Goal: Task Accomplishment & Management: Complete application form

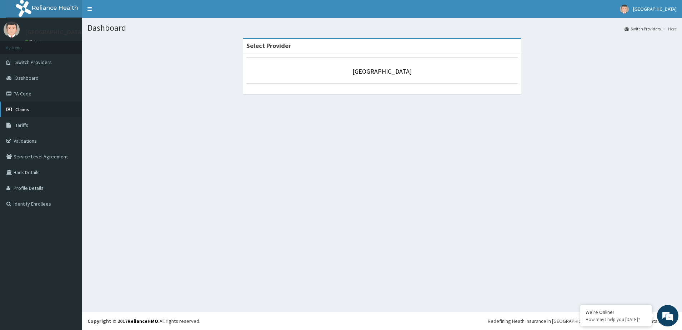
click at [21, 109] on span "Claims" at bounding box center [22, 109] width 14 height 6
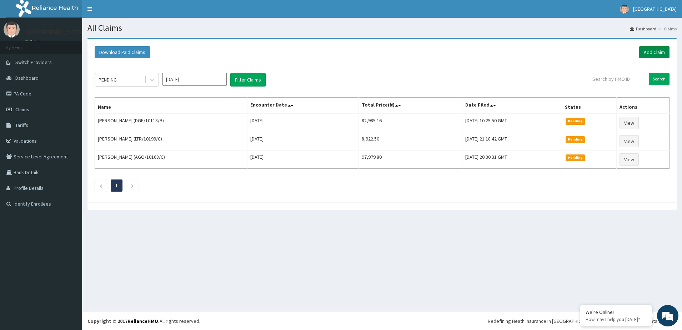
click at [656, 53] on link "Add Claim" at bounding box center [654, 52] width 30 height 12
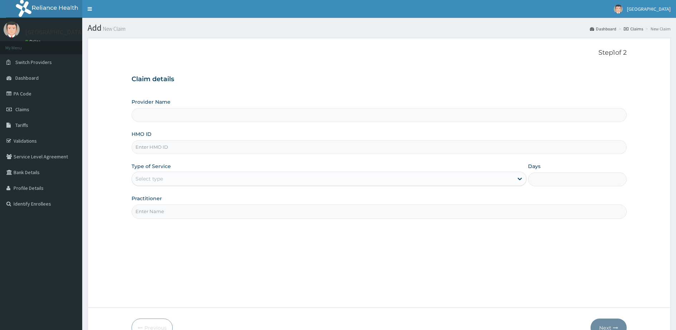
type input "[GEOGRAPHIC_DATA]"
click at [218, 148] on input "HMO ID" at bounding box center [378, 147] width 495 height 14
type input "PRS/10334/B"
click at [372, 171] on div "Select type" at bounding box center [328, 178] width 395 height 14
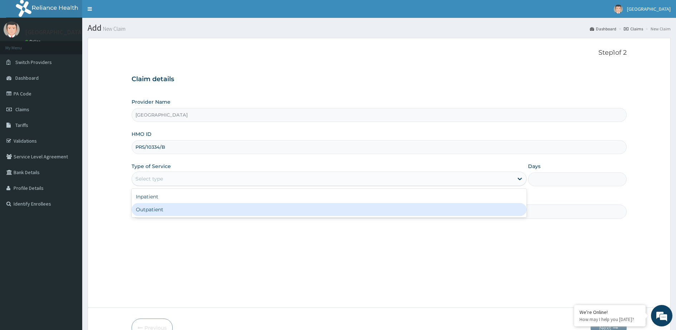
click at [368, 211] on div "Outpatient" at bounding box center [328, 209] width 395 height 13
type input "1"
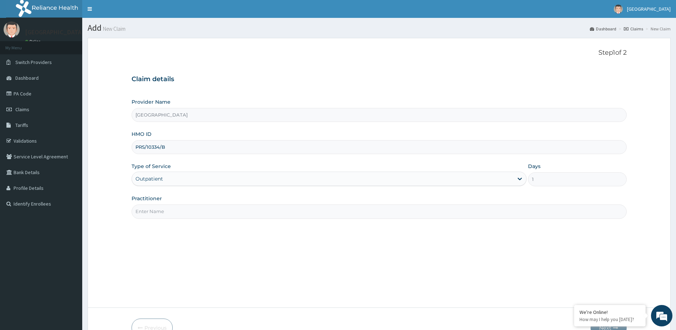
click at [329, 215] on input "Practitioner" at bounding box center [378, 211] width 495 height 14
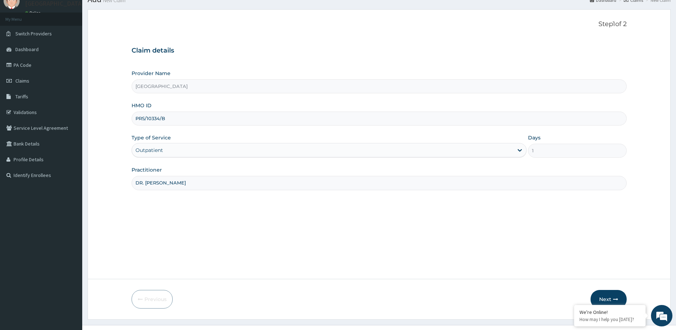
scroll to position [42, 0]
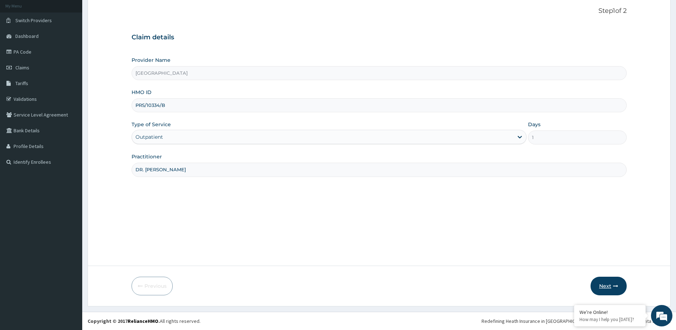
type input "DR. Elizabeth"
click at [610, 288] on button "Next" at bounding box center [608, 285] width 36 height 19
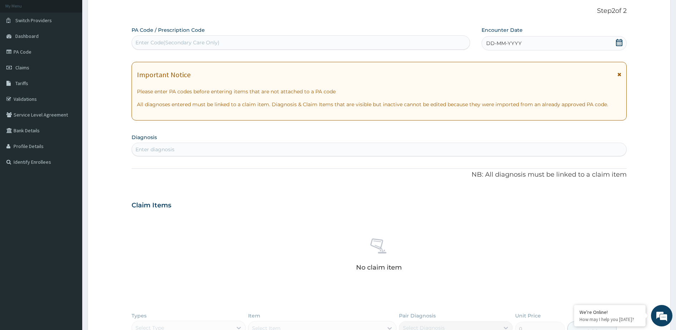
click at [223, 44] on div "Enter Code(Secondary Care Only)" at bounding box center [301, 42] width 338 height 11
type input "PA/103CA2"
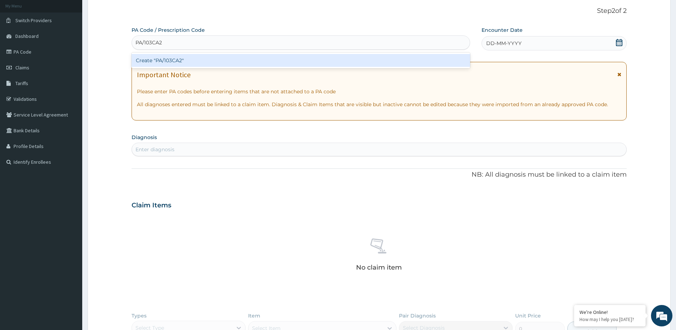
click at [242, 63] on div "Create "PA/103CA2"" at bounding box center [300, 60] width 338 height 13
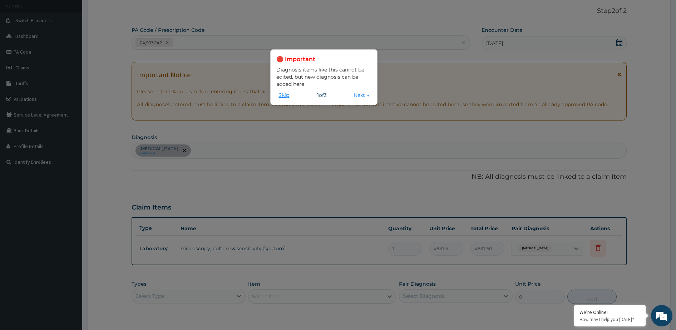
click at [290, 96] on button "Skip" at bounding box center [283, 95] width 15 height 8
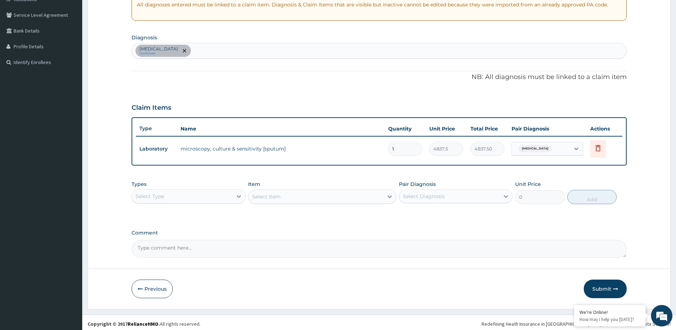
scroll to position [144, 0]
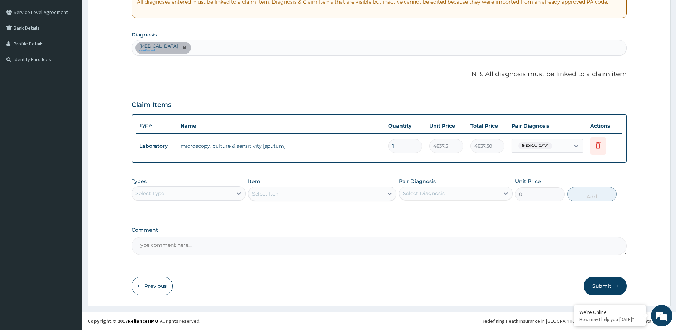
click at [215, 47] on div "Pharyngitis confirmed" at bounding box center [379, 47] width 494 height 15
type input "b"
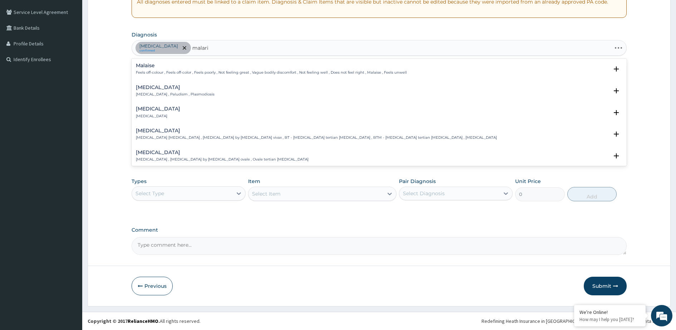
type input "malaria"
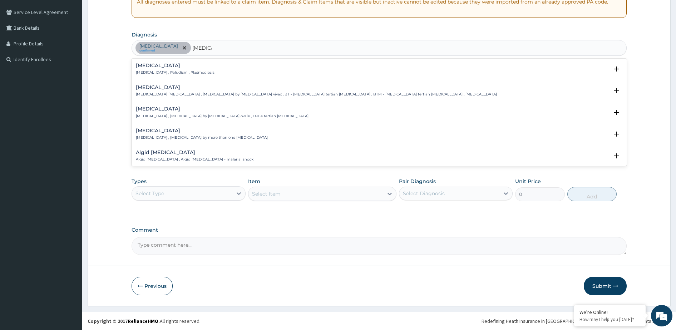
click at [201, 76] on div "Malaria Malaria , Paludism , Plasmodiosis Select Status Query Query covers susp…" at bounding box center [379, 71] width 486 height 16
click at [200, 73] on div "Malaria Malaria , Paludism , Plasmodiosis" at bounding box center [379, 69] width 486 height 13
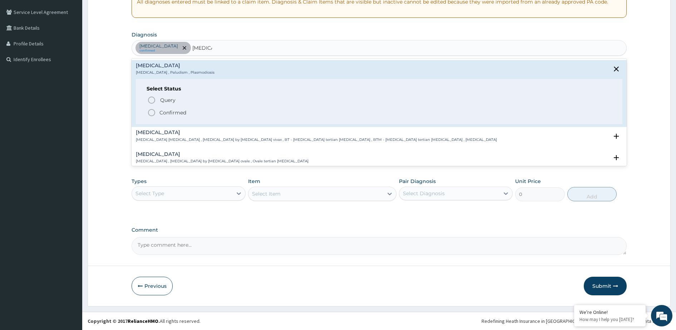
click at [169, 109] on p "Confirmed" at bounding box center [172, 112] width 27 height 7
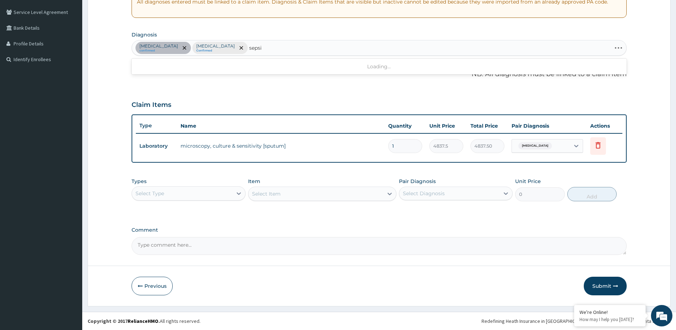
type input "sepsis"
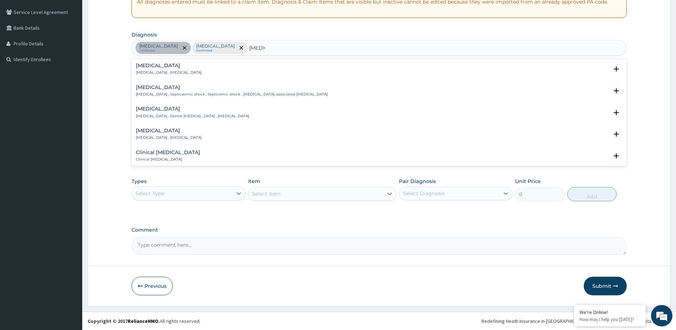
click at [214, 76] on div "Sepsis Systemic infection , Sepsis Select Status Query Query covers suspected (…" at bounding box center [379, 71] width 486 height 16
click at [155, 71] on p "Systemic infection , Sepsis" at bounding box center [169, 72] width 66 height 5
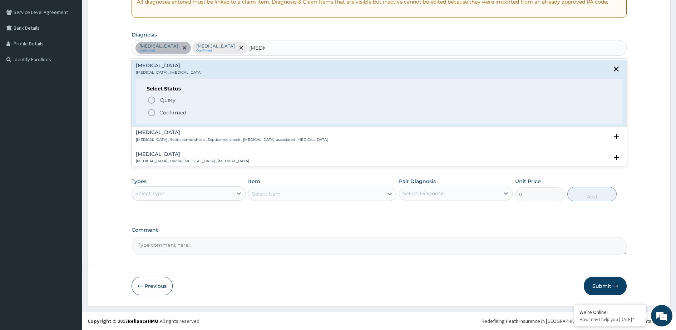
click at [165, 116] on span "Confirmed" at bounding box center [379, 112] width 464 height 9
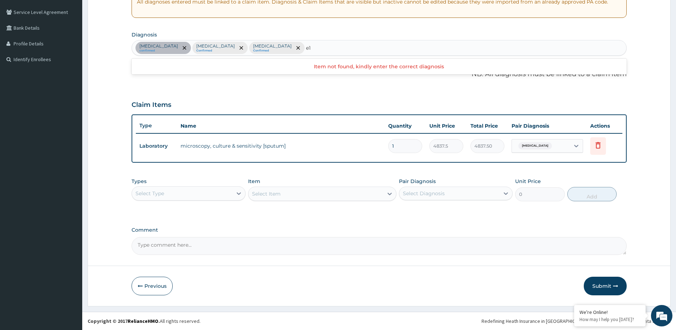
type input "e"
type input "diabet"
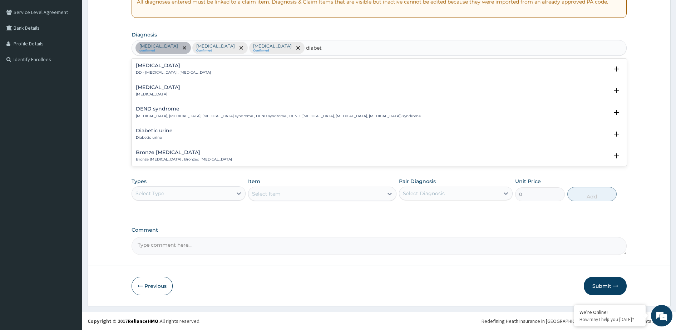
click at [185, 80] on div "Diabetic diet DD - Diabetic diet , Diabetic diet Select Status Query Query cove…" at bounding box center [378, 71] width 495 height 22
click at [185, 78] on div "Diabetic diet DD - Diabetic diet , Diabetic diet Select Status Query Query cove…" at bounding box center [379, 71] width 486 height 16
click at [185, 74] on p "DD - Diabetic diet , Diabetic diet" at bounding box center [173, 72] width 75 height 5
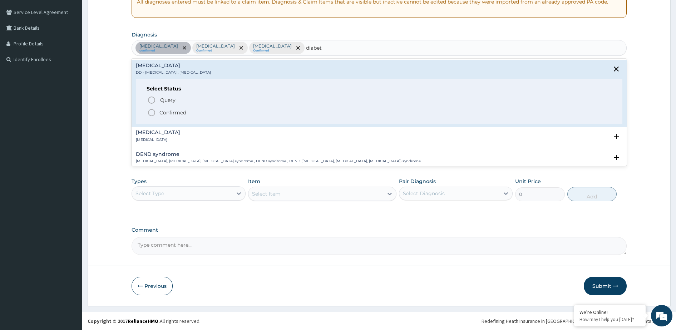
click at [166, 114] on p "Confirmed" at bounding box center [172, 112] width 27 height 7
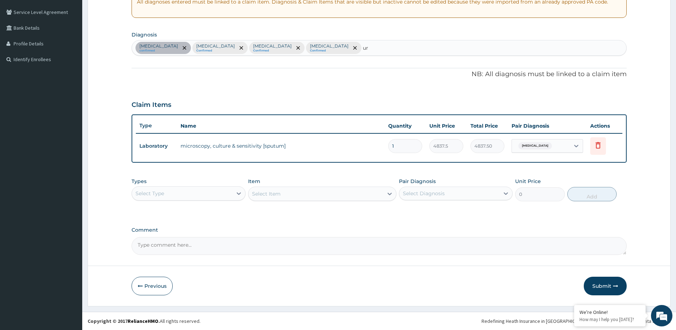
type input "u"
type input "t"
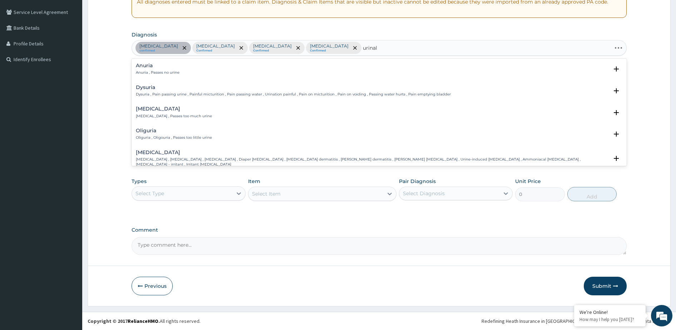
type input "urinaly"
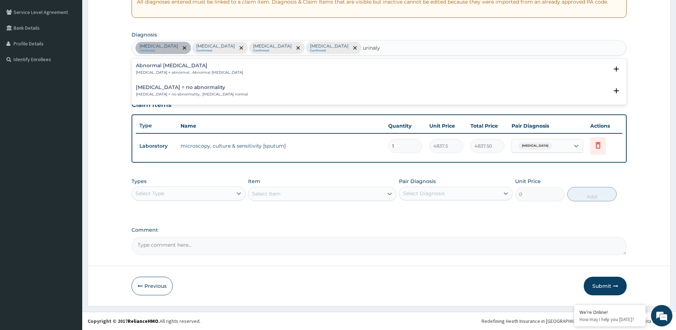
click at [187, 90] on h4 "Urinalysis = no abnormality" at bounding box center [192, 87] width 112 height 5
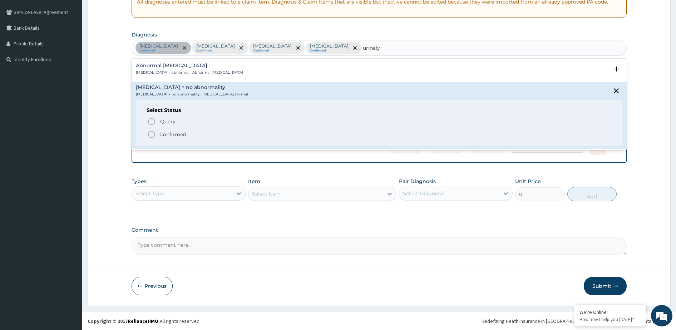
click at [174, 133] on p "Confirmed" at bounding box center [172, 134] width 27 height 7
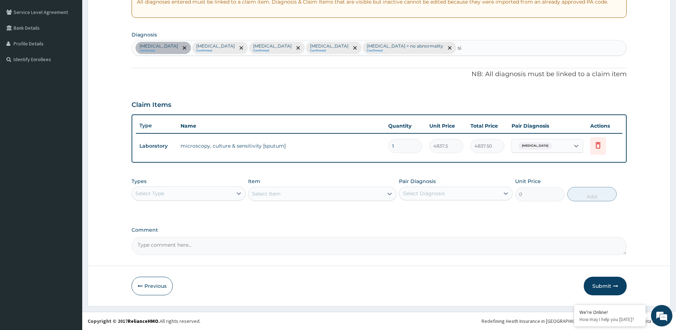
type input "s"
type input "thy"
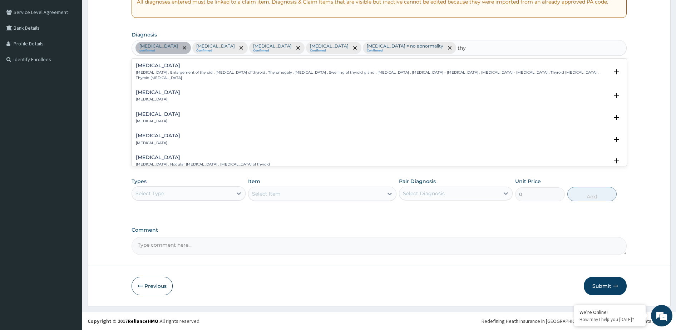
click at [157, 119] on p "Thyroiditis" at bounding box center [158, 121] width 44 height 5
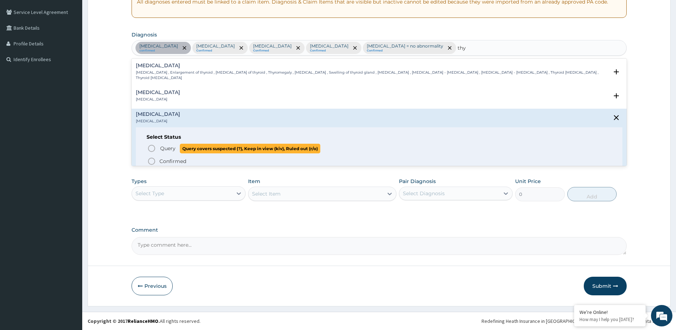
click at [153, 144] on icon "status option query" at bounding box center [151, 148] width 9 height 9
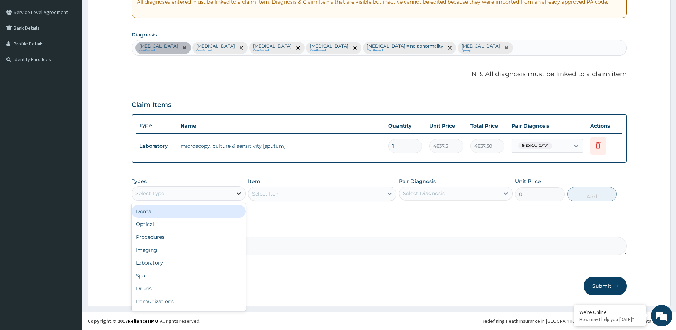
click at [236, 194] on icon at bounding box center [238, 193] width 7 height 7
click at [193, 238] on div "Procedures" at bounding box center [188, 236] width 114 height 13
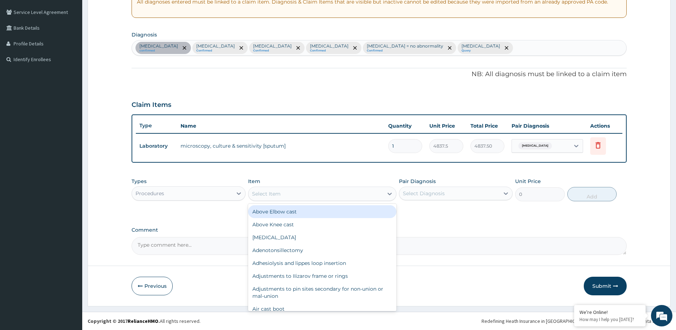
click at [275, 196] on div "Select Item" at bounding box center [266, 193] width 29 height 7
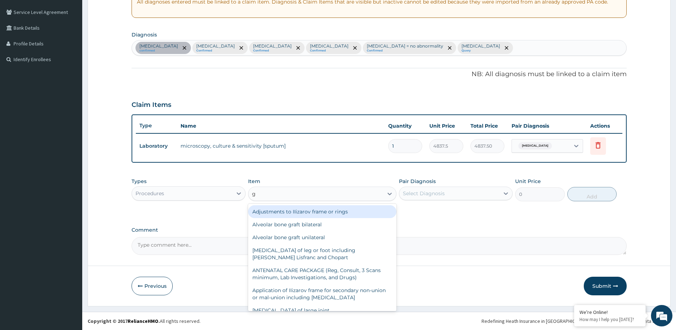
type input "g"
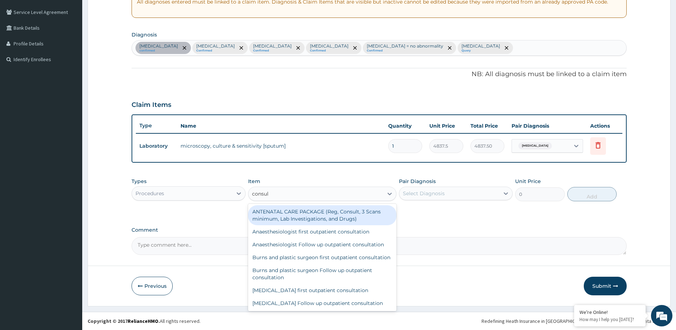
type input "consult"
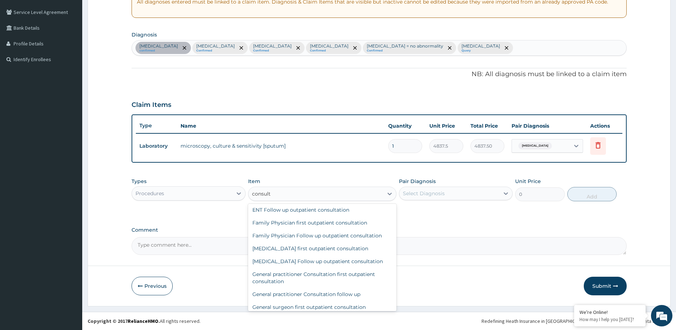
scroll to position [223, 0]
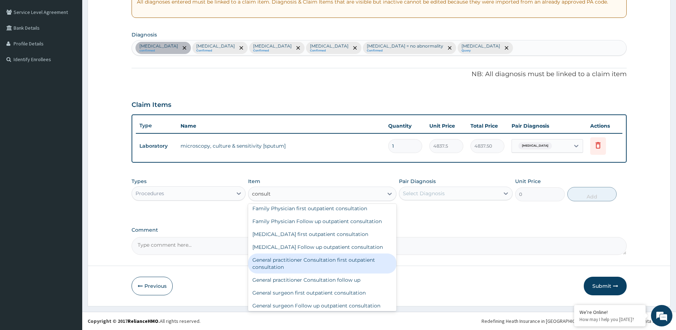
click at [357, 266] on div "General practitioner Consultation first outpatient consultation" at bounding box center [322, 263] width 148 height 20
type input "3547.5"
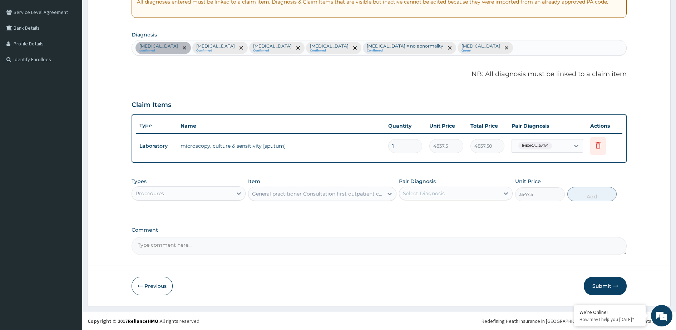
click at [412, 191] on div "Select Diagnosis" at bounding box center [424, 193] width 42 height 7
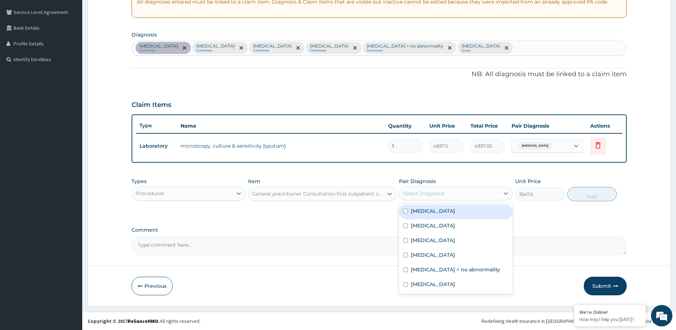
click at [412, 208] on label "Pharyngitis" at bounding box center [432, 210] width 44 height 7
click at [412, 218] on div "Pharyngitis" at bounding box center [456, 211] width 114 height 15
checkbox input "false"
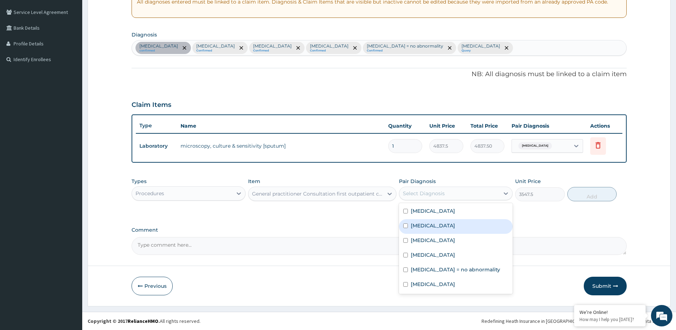
click at [411, 223] on label "Malaria" at bounding box center [432, 225] width 44 height 7
checkbox input "true"
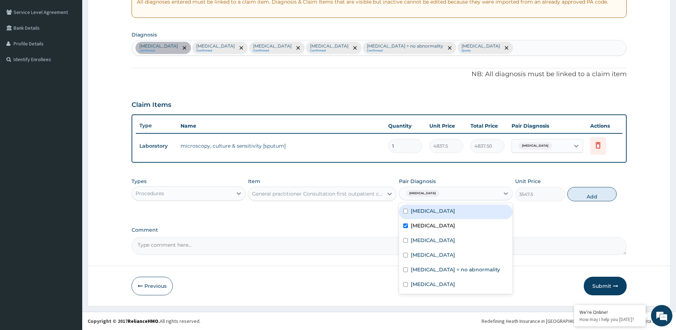
click at [407, 214] on div "Pharyngitis" at bounding box center [456, 211] width 114 height 15
checkbox input "true"
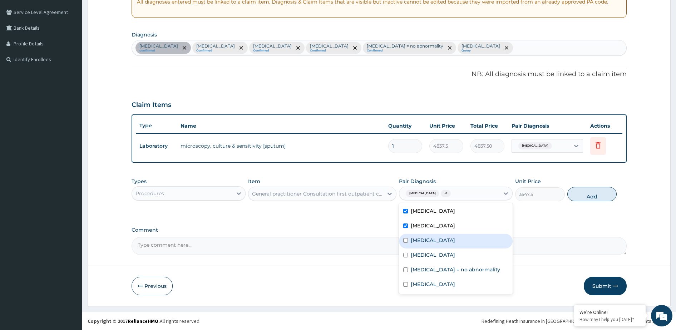
click at [405, 239] on input "checkbox" at bounding box center [405, 240] width 5 height 5
checkbox input "true"
click at [406, 253] on input "checkbox" at bounding box center [405, 255] width 5 height 5
checkbox input "true"
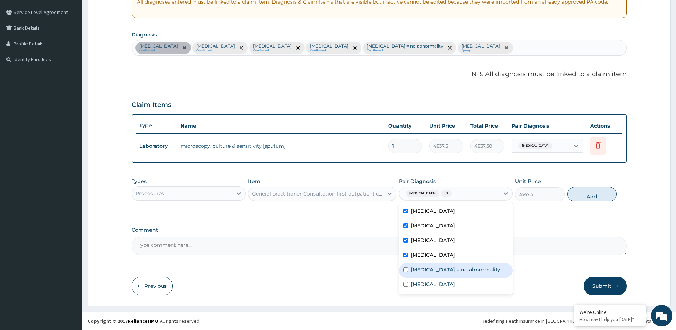
click at [406, 269] on input "checkbox" at bounding box center [405, 269] width 5 height 5
checkbox input "true"
click at [404, 280] on div "Thyroiditis" at bounding box center [456, 285] width 114 height 15
checkbox input "true"
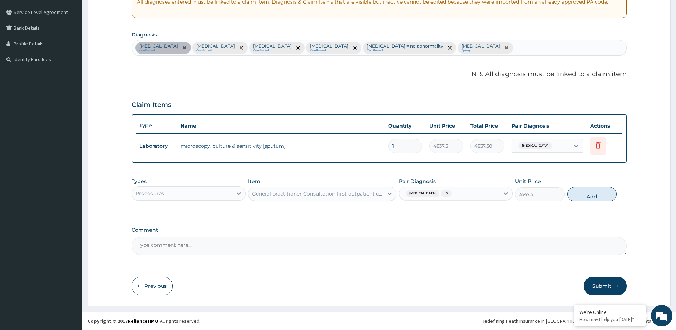
click at [602, 194] on button "Add" at bounding box center [591, 194] width 49 height 14
type input "0"
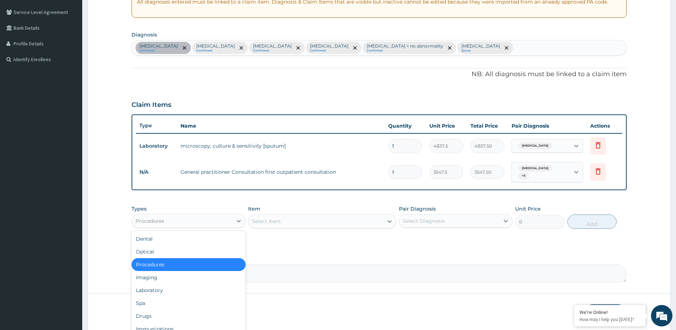
click at [189, 223] on div "Procedures" at bounding box center [182, 220] width 100 height 11
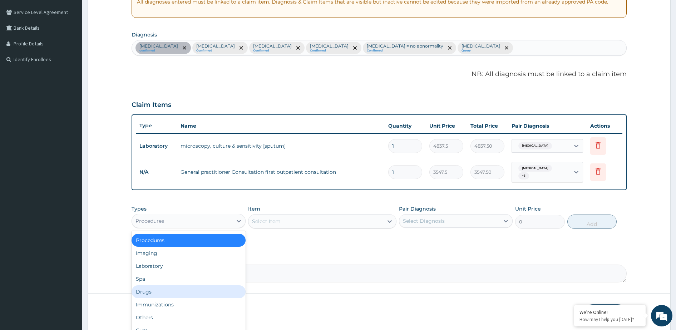
click at [178, 285] on div "Drugs" at bounding box center [188, 291] width 114 height 13
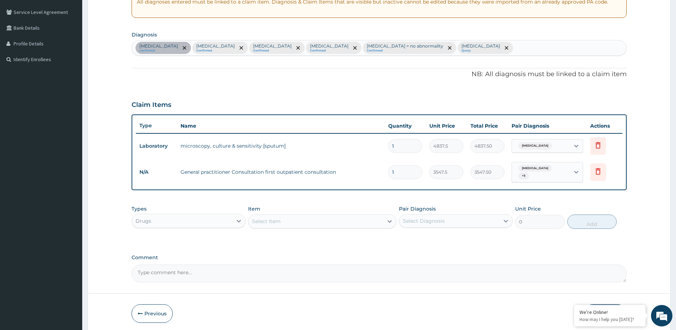
click at [289, 215] on div "Select Item" at bounding box center [315, 220] width 135 height 11
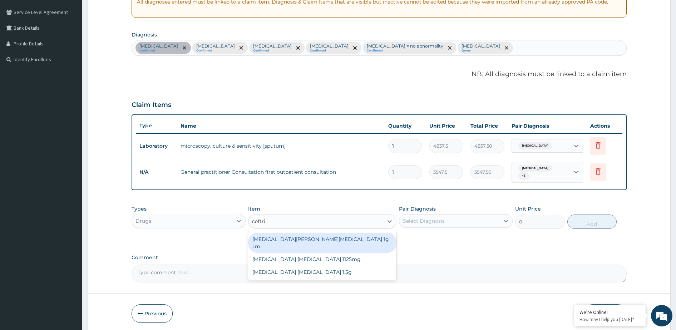
type input "ceftria"
click at [296, 235] on div "ROCEPHIN CEFTRIAXONE 1g i.m" at bounding box center [322, 243] width 148 height 20
type input "8277.5"
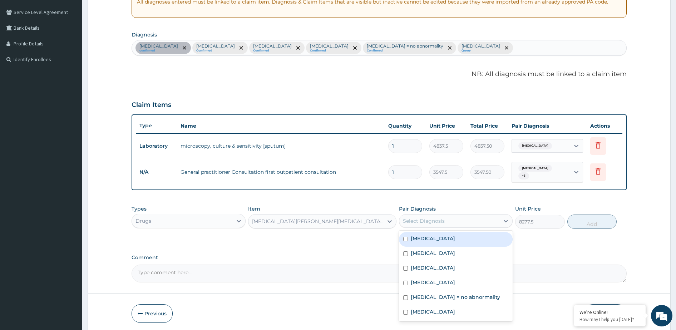
click at [423, 220] on div "Select Diagnosis" at bounding box center [424, 220] width 42 height 7
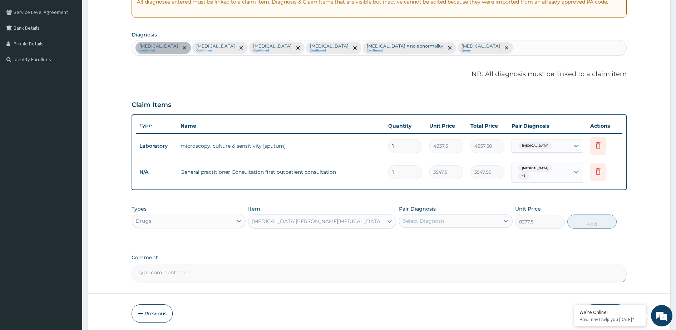
click at [412, 47] on div "Pharyngitis confirmed Malaria Confirmed Sepsis Confirmed Diabetic diet Confirme…" at bounding box center [379, 47] width 494 height 15
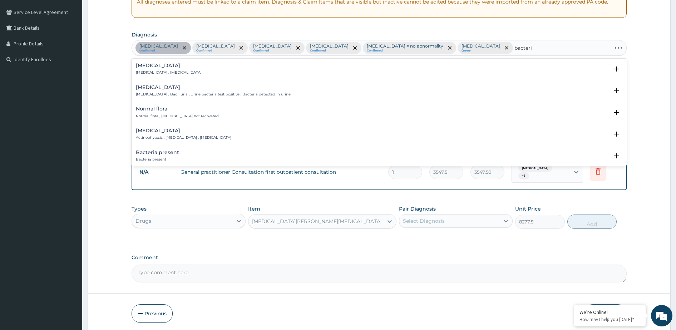
type input "bacteria"
click at [166, 75] on p "Bacteriuria , Bacilluria , Urine bacteria test positive , Bacteria detected in …" at bounding box center [213, 72] width 155 height 5
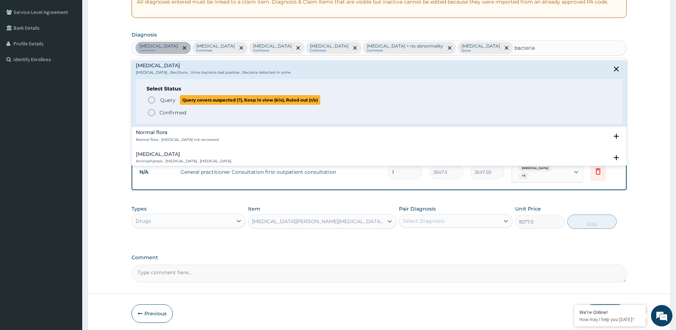
click at [167, 98] on span "Query" at bounding box center [167, 99] width 15 height 7
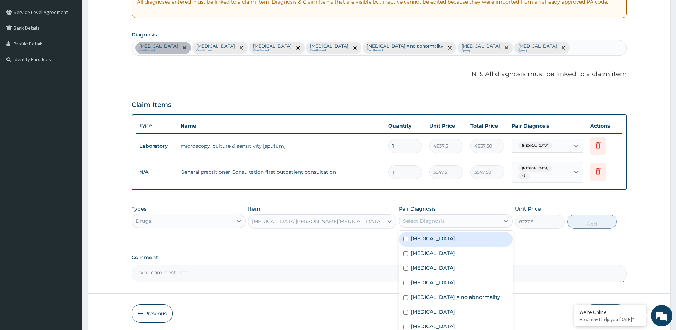
click at [472, 218] on div "Select Diagnosis" at bounding box center [449, 220] width 100 height 11
click at [455, 323] on div "Bacteriuria" at bounding box center [456, 327] width 114 height 15
checkbox input "true"
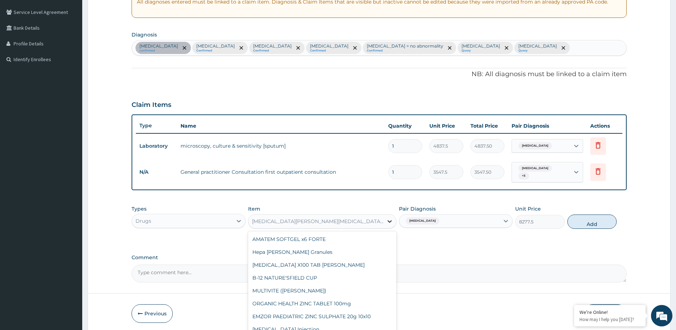
click at [390, 219] on icon at bounding box center [389, 221] width 7 height 7
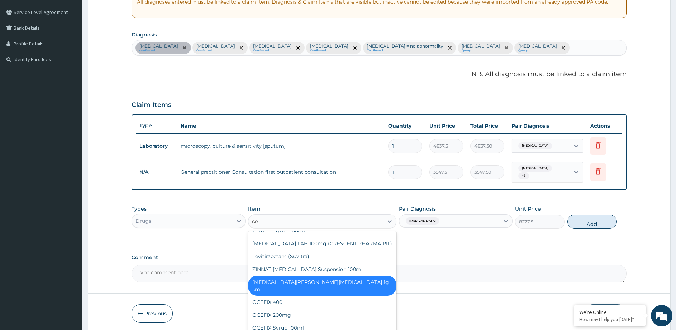
scroll to position [0, 0]
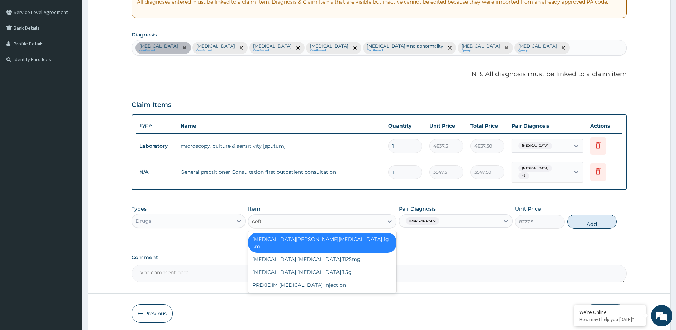
type input "ceftr"
click at [301, 265] on div "Ceftriaxone sulbactam 1.5g" at bounding box center [322, 271] width 148 height 13
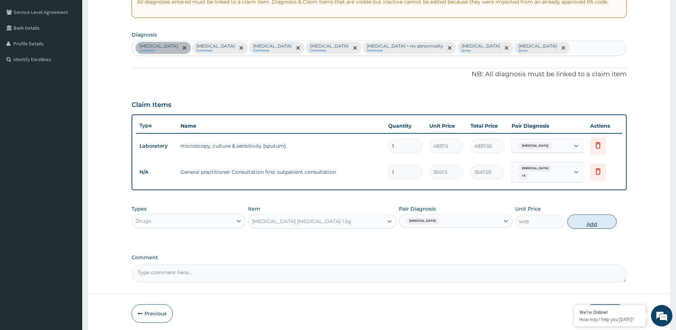
click at [583, 218] on button "Add" at bounding box center [591, 221] width 49 height 14
type input "0"
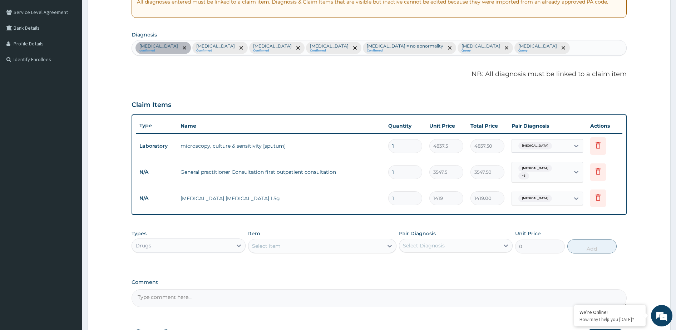
drag, startPoint x: 397, startPoint y: 195, endPoint x: 386, endPoint y: 196, distance: 11.1
click at [386, 196] on td "1" at bounding box center [404, 198] width 41 height 21
type input "4"
type input "5676.00"
type input "4"
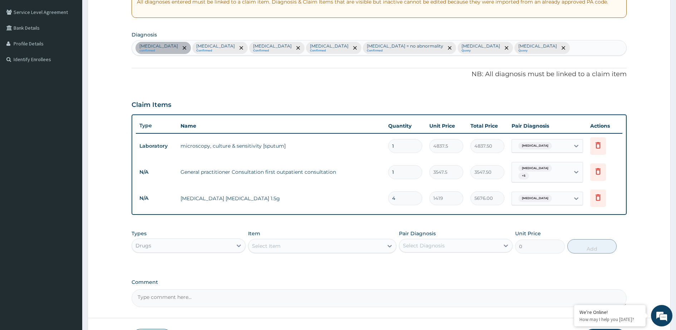
click at [383, 221] on div "PA Code / Prescription Code PA/103CA2 Encounter Date 13-09-2025 Important Notic…" at bounding box center [378, 115] width 495 height 383
click at [450, 219] on div "PA Code / Prescription Code PA/103CA2 Encounter Date 13-09-2025 Important Notic…" at bounding box center [378, 115] width 495 height 383
click at [277, 242] on div "Select Item" at bounding box center [266, 245] width 29 height 7
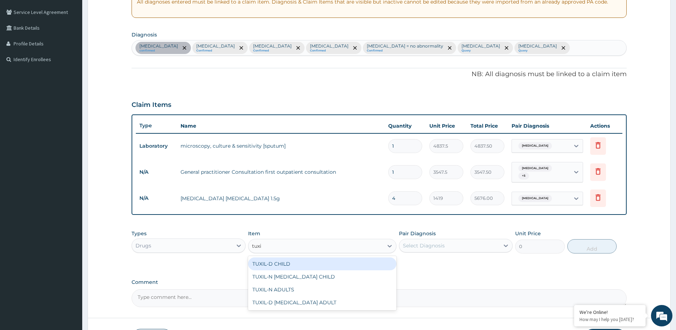
type input "tuxil"
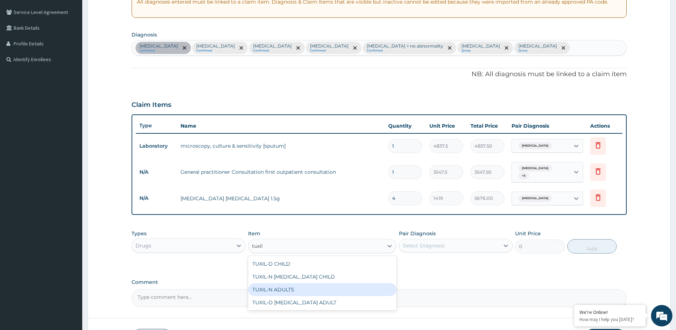
click at [298, 283] on div "TUXIL-N ADULTS" at bounding box center [322, 289] width 148 height 13
type input "1596.375"
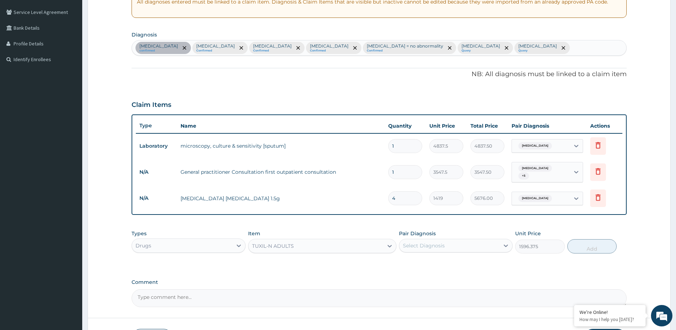
click at [412, 242] on div "Select Diagnosis" at bounding box center [424, 245] width 42 height 7
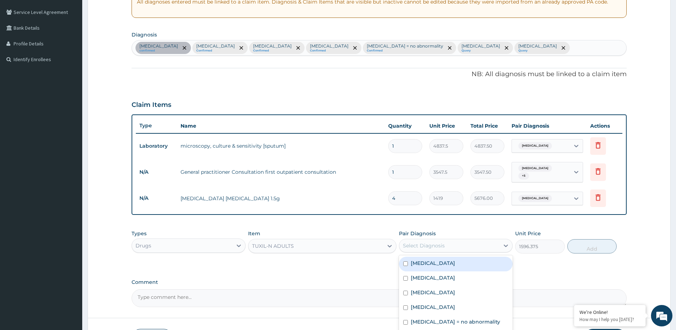
click at [413, 259] on label "Pharyngitis" at bounding box center [432, 262] width 44 height 7
checkbox input "true"
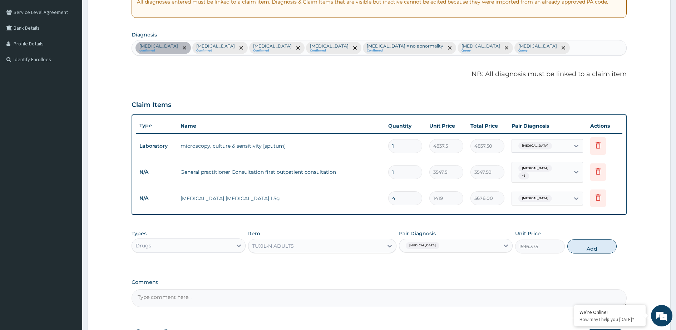
click at [598, 245] on button "Add" at bounding box center [591, 246] width 49 height 14
type input "0"
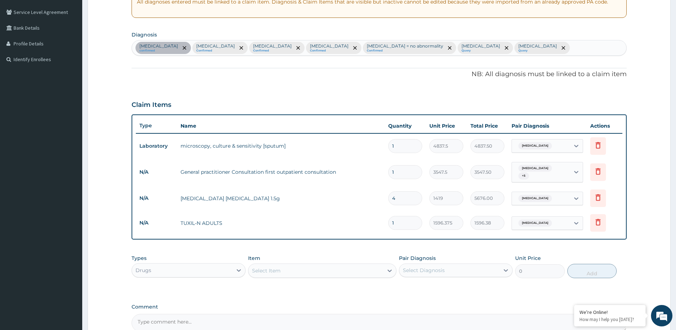
click at [279, 271] on div "Select Item" at bounding box center [266, 270] width 29 height 7
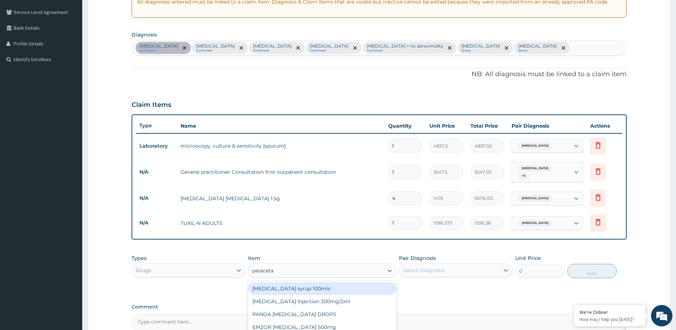
type input "paracetam"
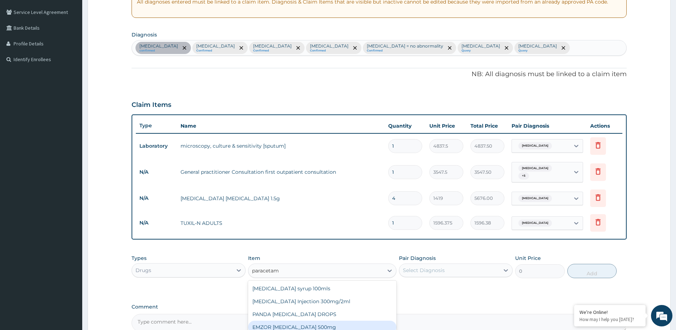
click at [295, 323] on div "EMZOR PARACETAMOL 500mg" at bounding box center [322, 326] width 148 height 13
type input "23.65"
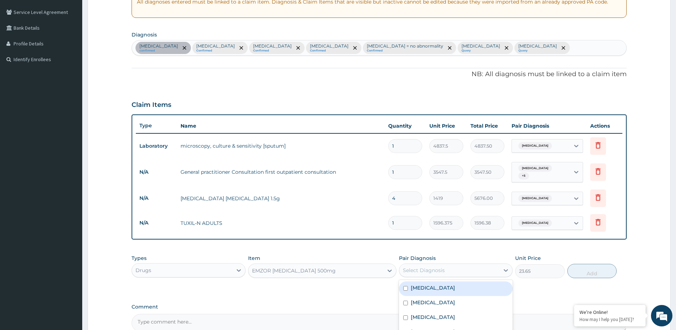
click at [408, 264] on div "Select Diagnosis" at bounding box center [449, 269] width 100 height 11
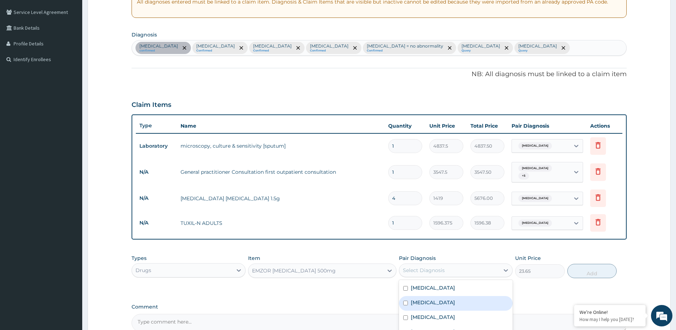
click at [423, 299] on label "Malaria" at bounding box center [432, 302] width 44 height 7
checkbox input "true"
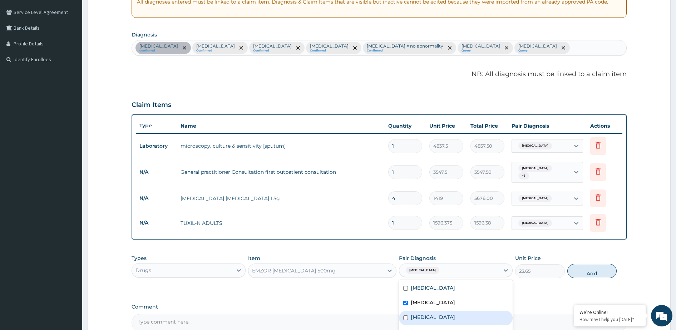
click at [420, 313] on label "Sepsis" at bounding box center [432, 316] width 44 height 7
checkbox input "true"
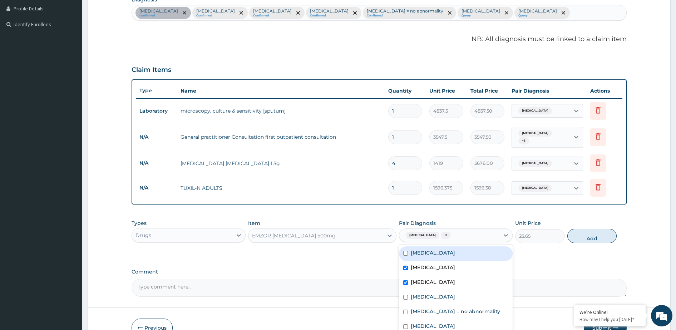
scroll to position [218, 0]
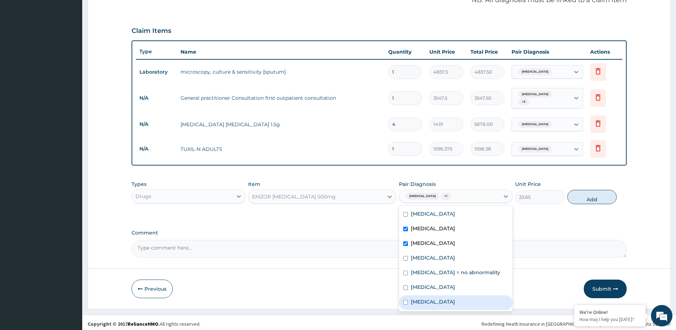
click at [445, 295] on div "Bacteriuria" at bounding box center [456, 302] width 114 height 15
checkbox input "true"
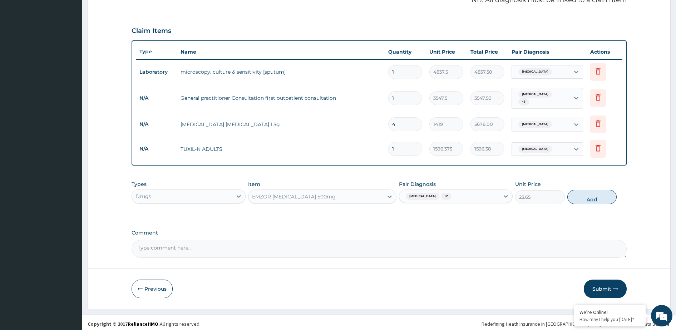
click at [579, 194] on button "Add" at bounding box center [591, 197] width 49 height 14
type input "0"
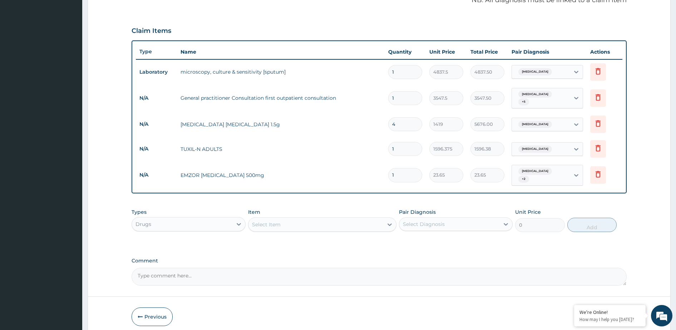
type input "18"
type input "425.70"
type input "18"
click at [464, 205] on div "Types Drugs Item Select Item Pair Diagnosis Select Diagnosis Unit Price 0 Add" at bounding box center [378, 220] width 495 height 31
click at [290, 219] on div "Select Item" at bounding box center [315, 224] width 135 height 11
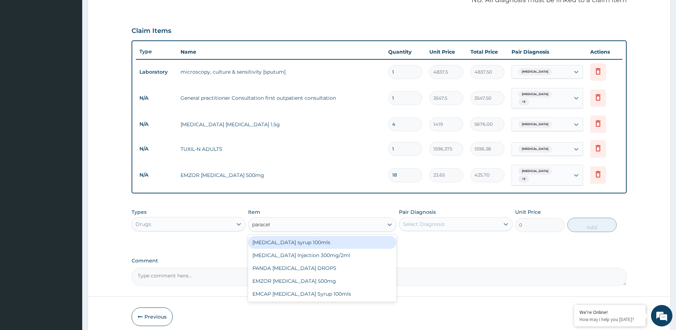
type input "paraceta"
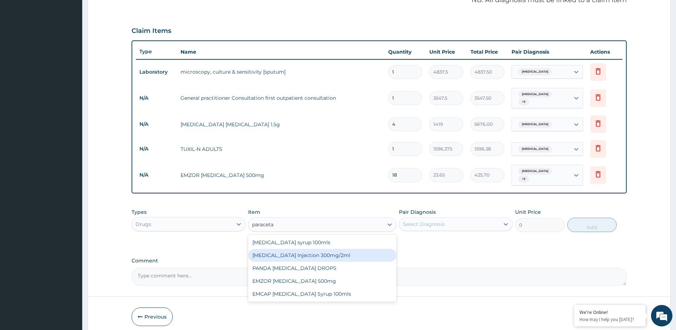
click at [320, 250] on div "PARACETAMOL Injection 300mg/2ml" at bounding box center [322, 255] width 148 height 13
type input "260.15"
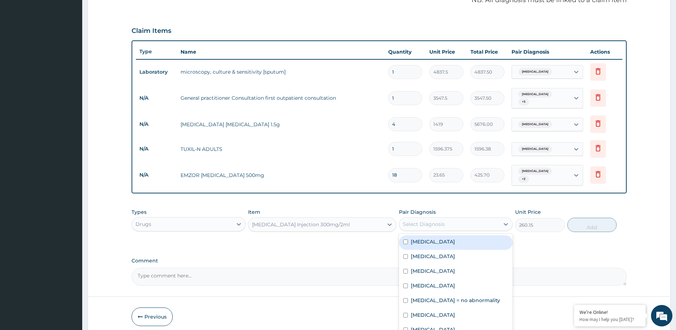
click at [445, 218] on div "Select Diagnosis" at bounding box center [449, 223] width 100 height 11
click at [433, 253] on div "Malaria" at bounding box center [456, 257] width 114 height 15
checkbox input "true"
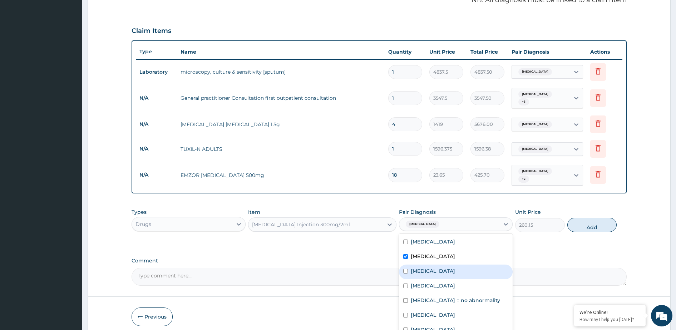
click at [427, 270] on div "Sepsis" at bounding box center [456, 271] width 114 height 15
checkbox input "true"
click at [430, 323] on div "Bacteriuria" at bounding box center [456, 330] width 114 height 15
checkbox input "true"
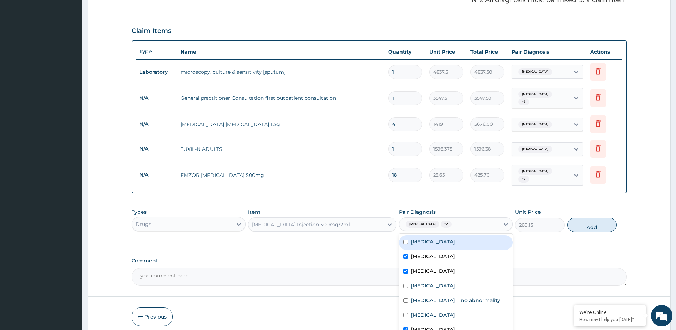
click at [577, 220] on button "Add" at bounding box center [591, 225] width 49 height 14
type input "0"
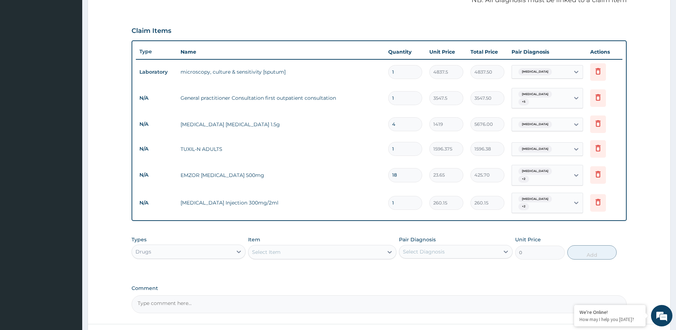
type input "0.00"
type input "2"
type input "520.30"
type input "2"
click at [514, 218] on div "PA Code / Prescription Code PA/103CA2 Encounter Date 13-09-2025 Important Notic…" at bounding box center [378, 81] width 495 height 463
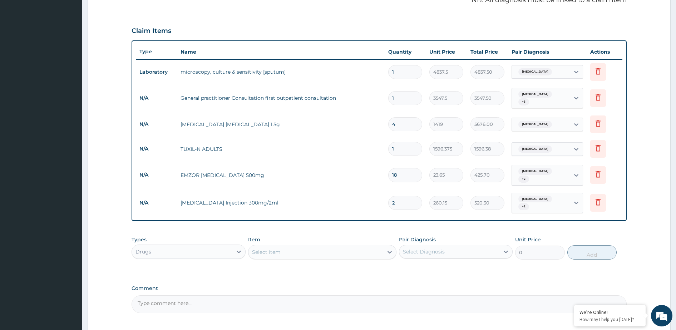
click at [263, 248] on div "Select Item" at bounding box center [266, 251] width 29 height 7
type input "mala"
click at [239, 248] on icon at bounding box center [238, 251] width 7 height 7
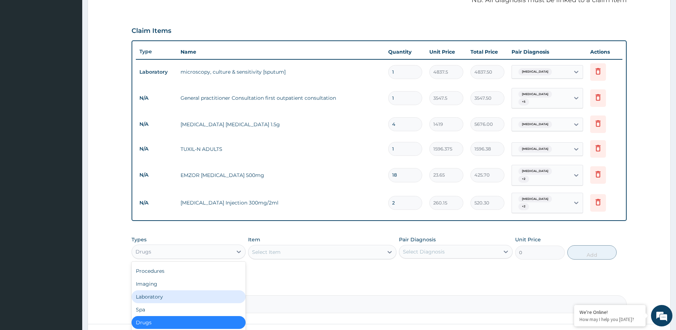
click at [185, 290] on div "Laboratory" at bounding box center [188, 296] width 114 height 13
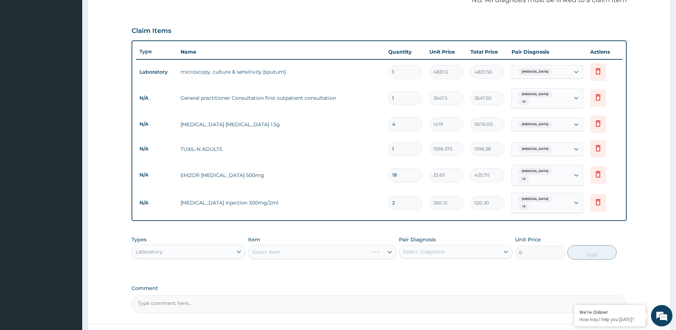
click at [258, 245] on div "Select Item" at bounding box center [322, 252] width 148 height 14
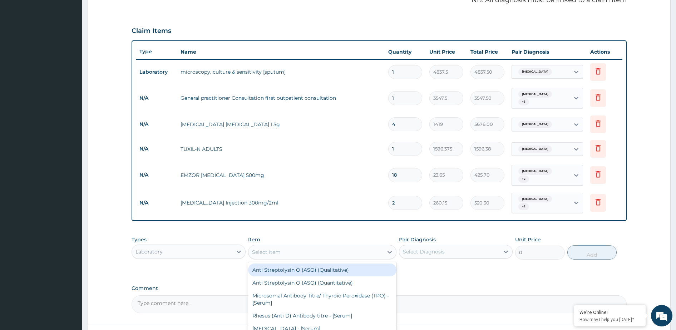
click at [301, 246] on div "Select Item" at bounding box center [315, 251] width 135 height 11
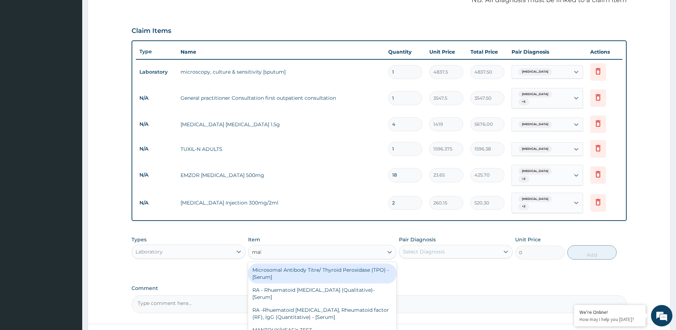
type input "mala"
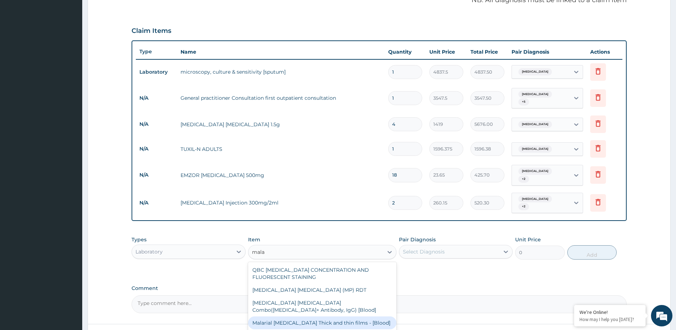
click at [332, 316] on div "Malarial Parasite Thick and thin films - [Blood]" at bounding box center [322, 322] width 148 height 13
type input "1612.5"
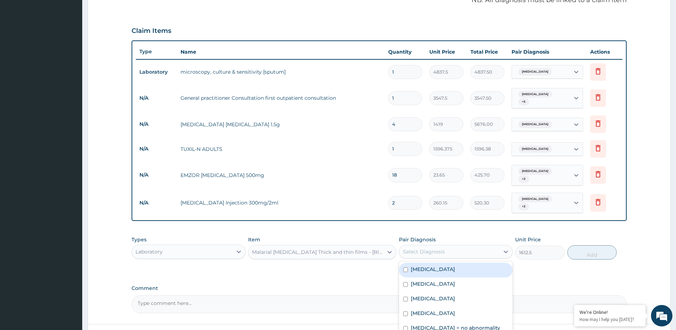
click at [426, 248] on div "Select Diagnosis" at bounding box center [424, 251] width 42 height 7
click at [417, 280] on label "Malaria" at bounding box center [432, 283] width 44 height 7
checkbox input "true"
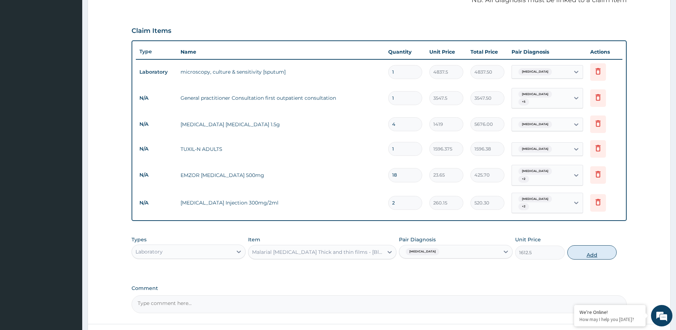
click at [585, 246] on button "Add" at bounding box center [591, 252] width 49 height 14
type input "0"
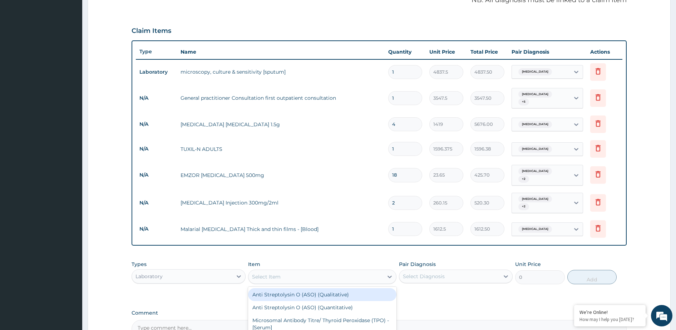
click at [310, 271] on div "Select Item" at bounding box center [315, 276] width 135 height 11
type input "cbc"
click at [315, 288] on div "FBC CBC-Complete Blood Count (Haemogram) - [Blood]" at bounding box center [322, 294] width 148 height 13
type input "4300"
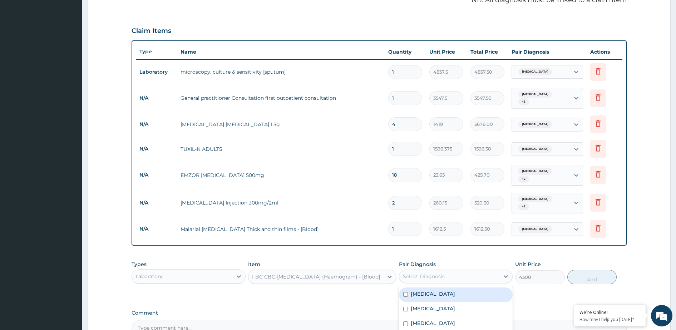
click at [411, 273] on div "Select Diagnosis" at bounding box center [424, 276] width 42 height 7
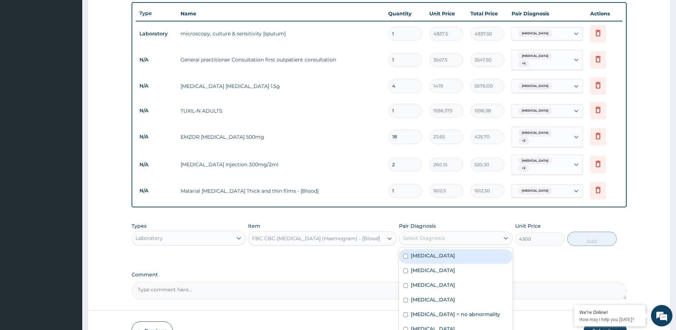
scroll to position [292, 0]
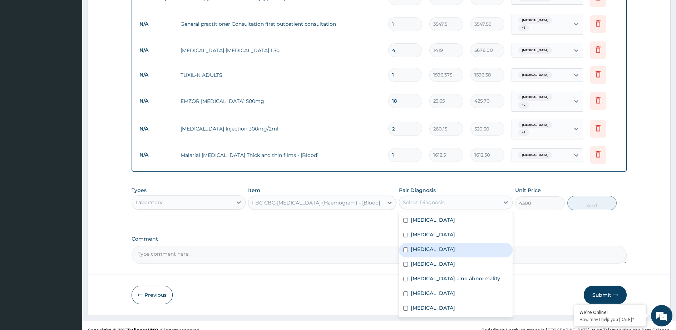
click at [439, 243] on div "Sepsis" at bounding box center [456, 250] width 114 height 15
checkbox input "true"
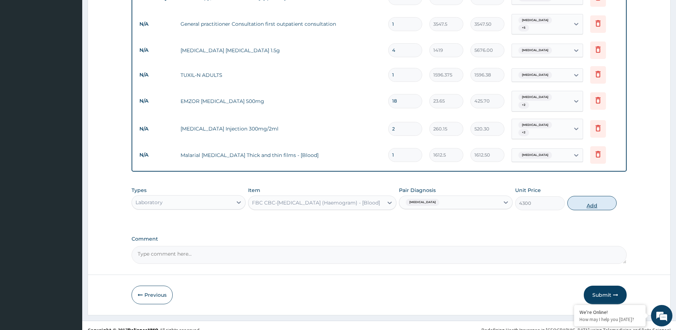
click at [584, 196] on button "Add" at bounding box center [591, 203] width 49 height 14
type input "0"
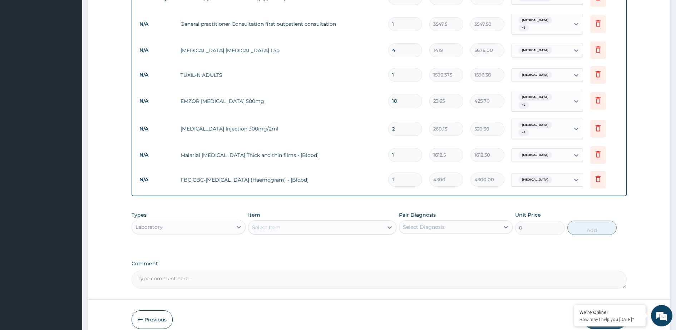
click at [352, 221] on div "Select Item" at bounding box center [315, 226] width 135 height 11
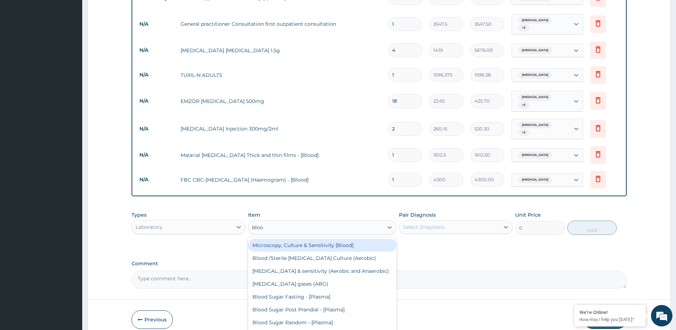
type input "blood"
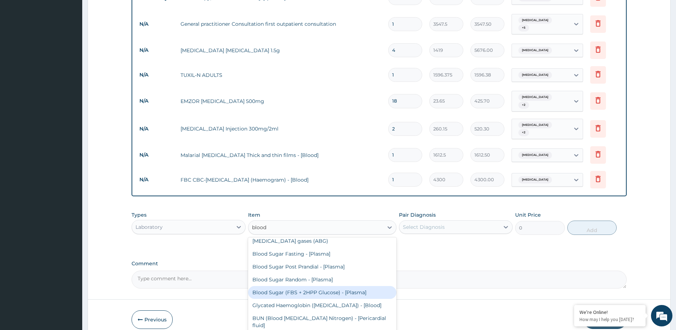
scroll to position [45, 0]
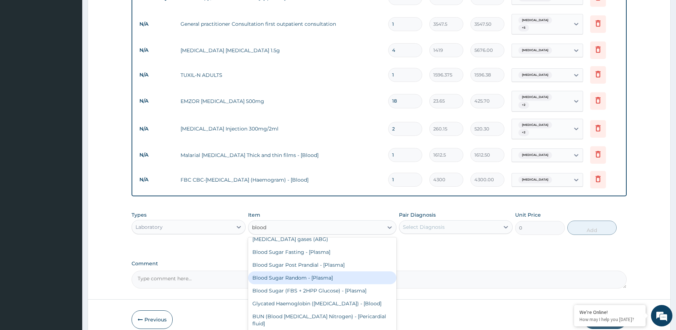
click at [327, 271] on div "Blood Sugar Random - [Plasma]" at bounding box center [322, 277] width 148 height 13
type input "1290"
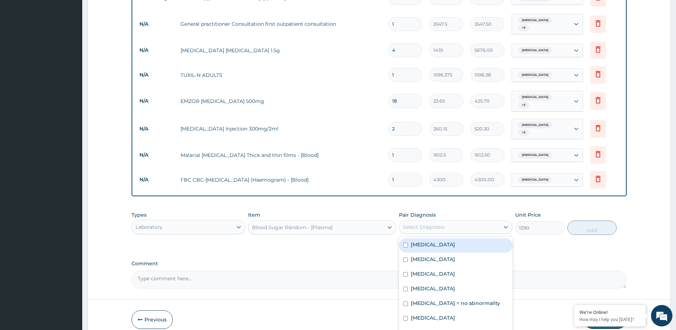
click at [407, 223] on div "Select Diagnosis" at bounding box center [424, 226] width 42 height 7
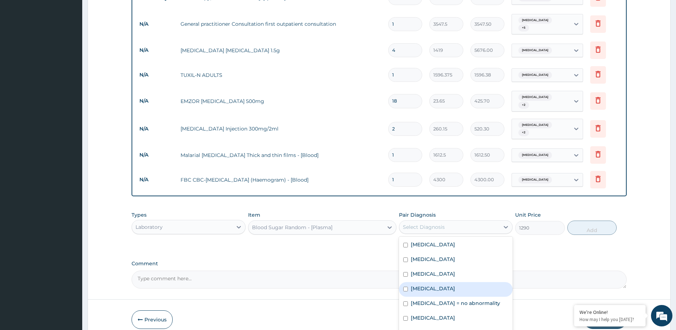
click at [425, 285] on label "Diabetic diet" at bounding box center [432, 288] width 44 height 7
checkbox input "true"
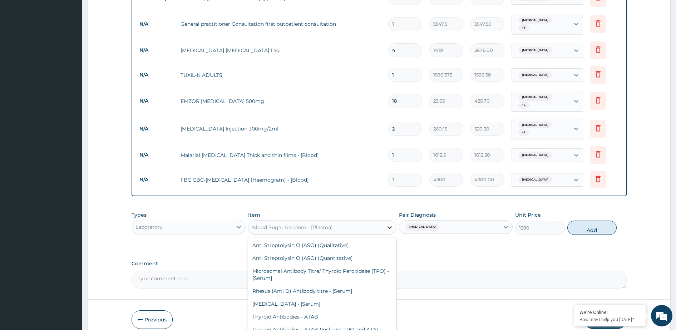
click at [388, 224] on icon at bounding box center [389, 227] width 7 height 7
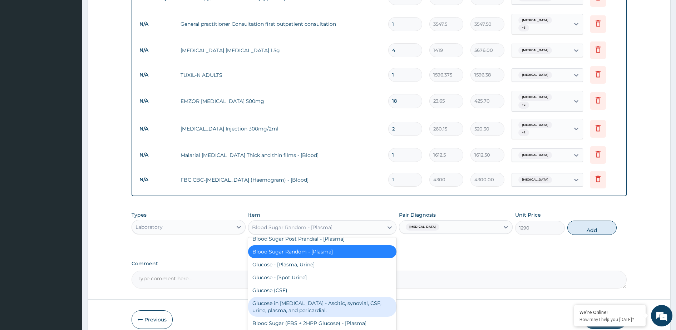
scroll to position [1778, 0]
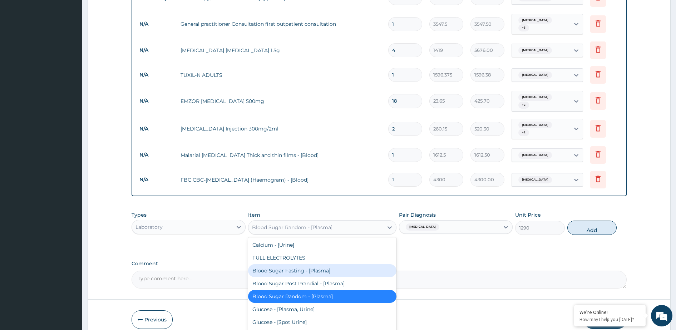
click at [289, 264] on div "Blood Sugar Fasting - [Plasma]" at bounding box center [322, 270] width 148 height 13
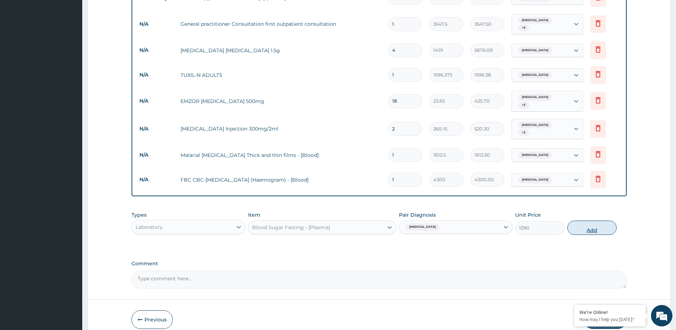
click at [603, 220] on button "Add" at bounding box center [591, 227] width 49 height 14
type input "0"
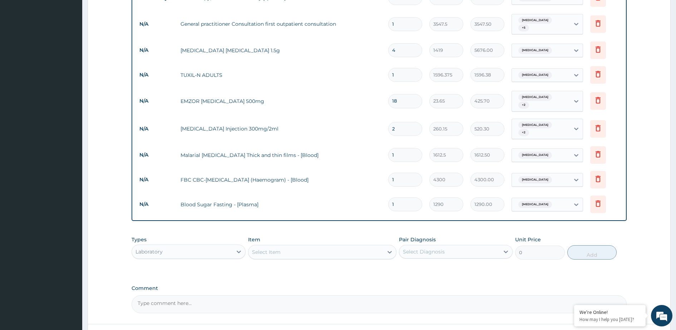
click at [304, 247] on div "Select Item" at bounding box center [315, 251] width 135 height 11
type input "urinaly"
click at [303, 262] on div "URINALYSIS" at bounding box center [322, 270] width 148 height 16
click at [301, 263] on div "URINALYSIS" at bounding box center [322, 269] width 148 height 13
type input "1612.5"
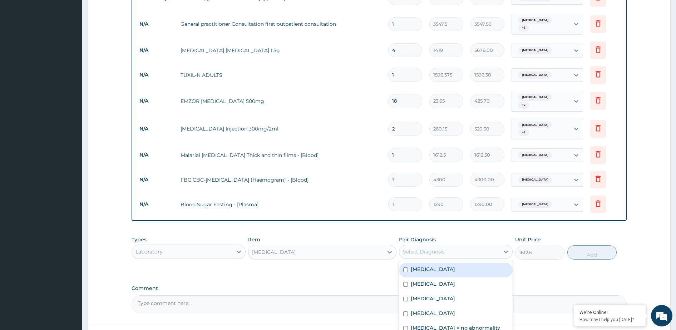
click at [413, 248] on div "Select Diagnosis" at bounding box center [424, 251] width 42 height 7
click at [457, 324] on label "Urinalysis = no abnormality" at bounding box center [454, 327] width 89 height 7
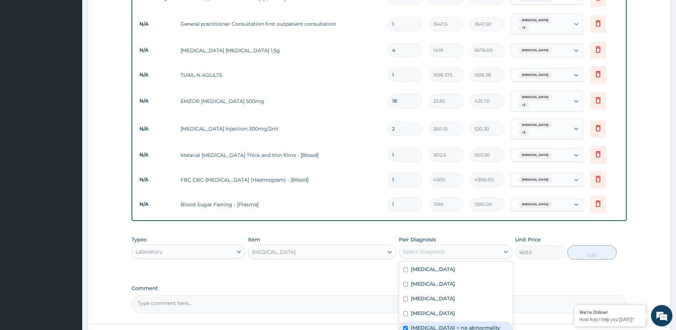
checkbox input "true"
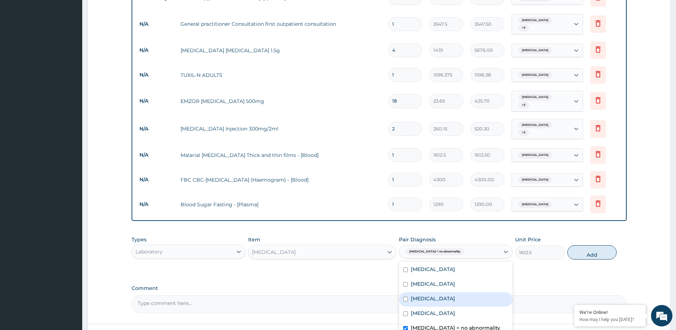
click at [303, 246] on div "URINALYSIS" at bounding box center [315, 251] width 135 height 11
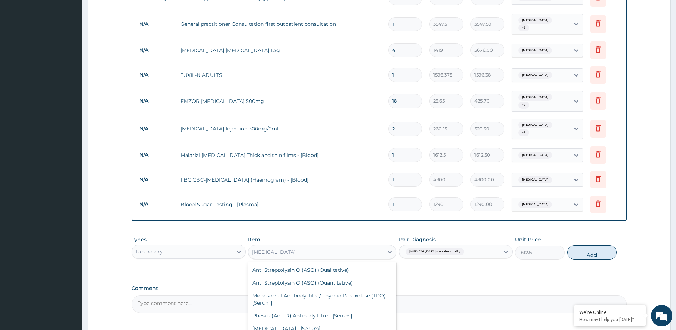
scroll to position [823, 0]
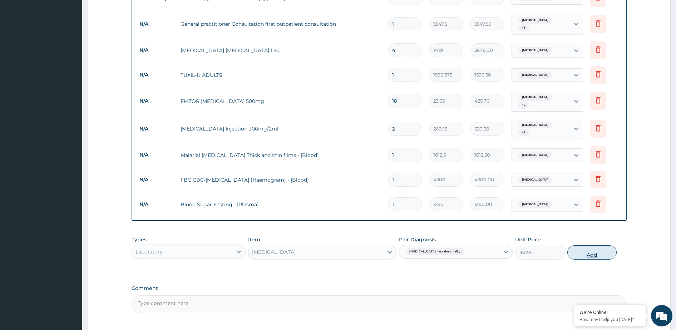
click at [580, 245] on button "Add" at bounding box center [591, 252] width 49 height 14
type input "0"
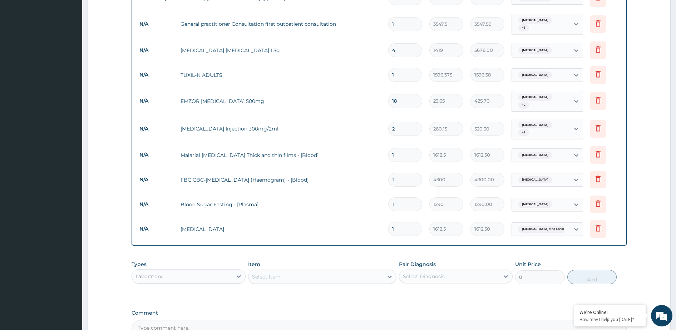
click at [332, 271] on div "Select Item" at bounding box center [315, 276] width 135 height 11
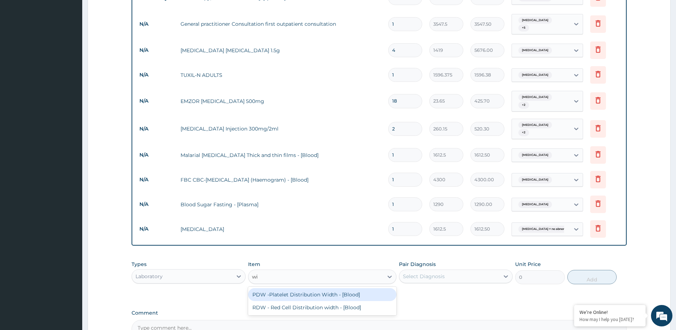
type input "w"
type input "t"
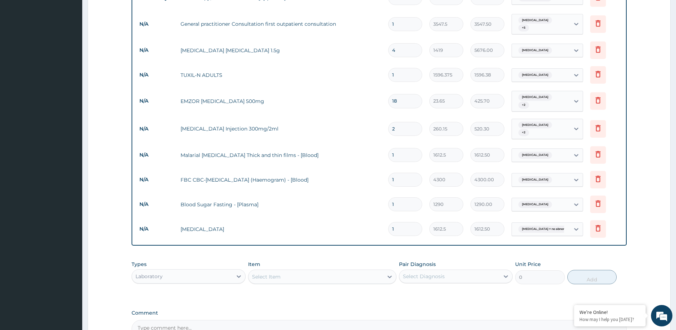
click at [0, 52] on html "R EL Toggle navigation Mount Pisgah Hospital Mount Pisgah Hospital - mtpisgahho…" at bounding box center [338, 60] width 676 height 705
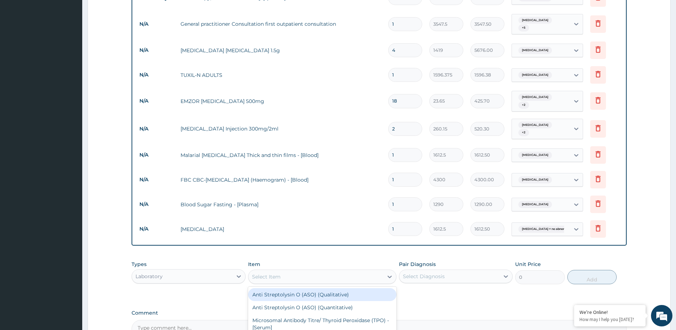
click at [305, 271] on div "Select Item" at bounding box center [315, 276] width 135 height 11
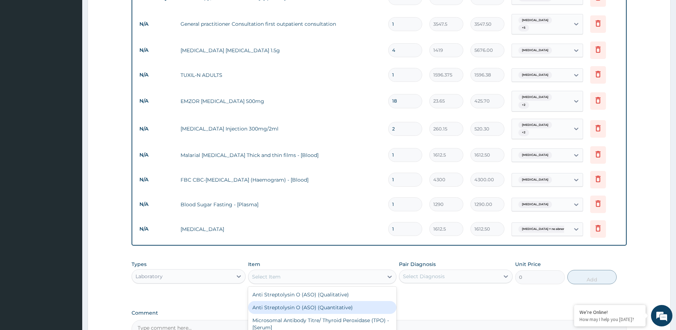
click at [445, 270] on div "Select Diagnosis" at bounding box center [449, 275] width 100 height 11
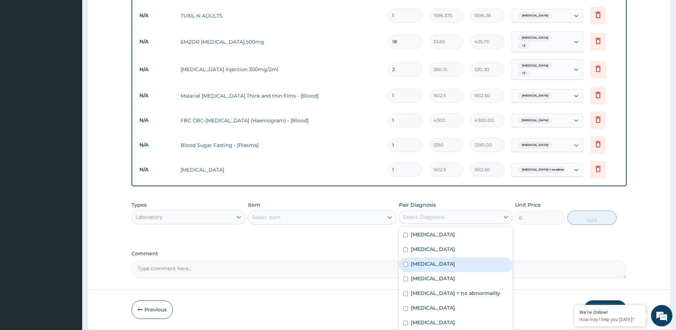
scroll to position [366, 0]
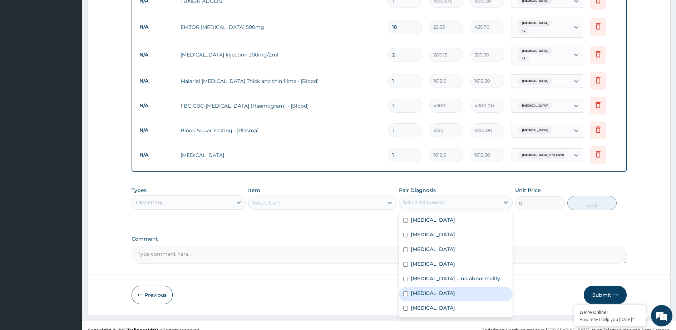
click at [446, 288] on div "Thyroiditis" at bounding box center [456, 293] width 114 height 15
checkbox input "true"
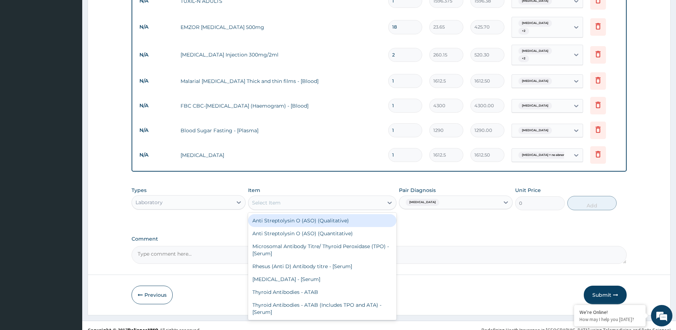
click at [362, 197] on div "Select Item" at bounding box center [315, 202] width 135 height 11
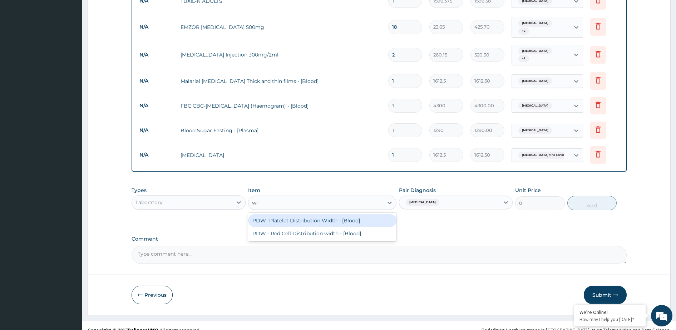
type input "wi"
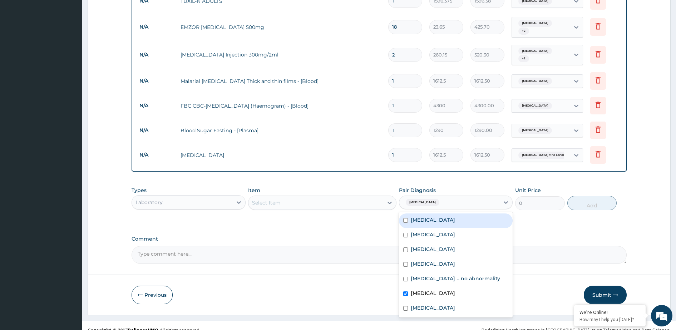
drag, startPoint x: 466, startPoint y: 191, endPoint x: 466, endPoint y: 196, distance: 5.4
click at [466, 196] on div "Thyroiditis" at bounding box center [449, 202] width 100 height 12
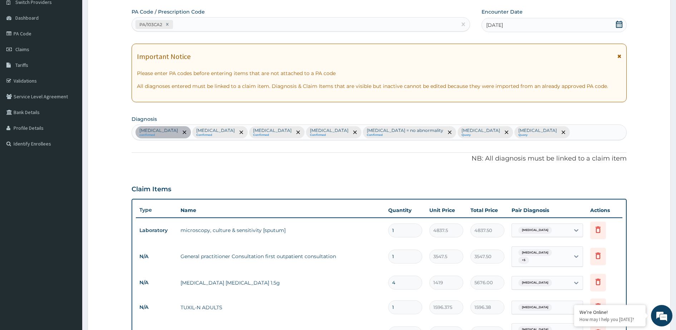
scroll to position [9, 0]
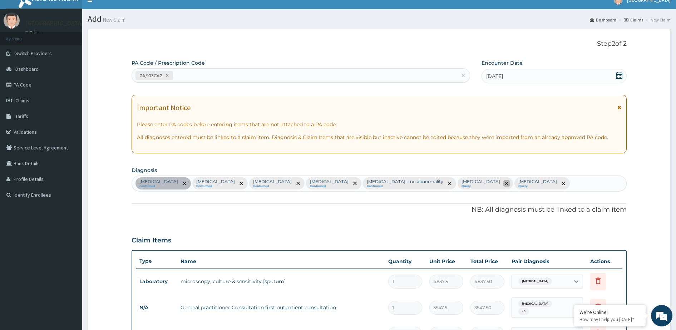
click at [503, 183] on span "remove selection option" at bounding box center [506, 183] width 6 height 6
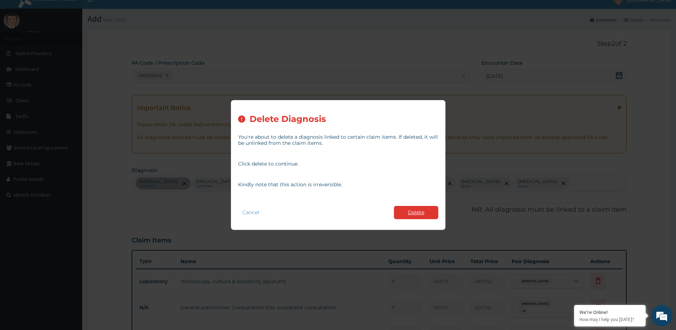
click at [407, 209] on button "Delete" at bounding box center [416, 212] width 44 height 13
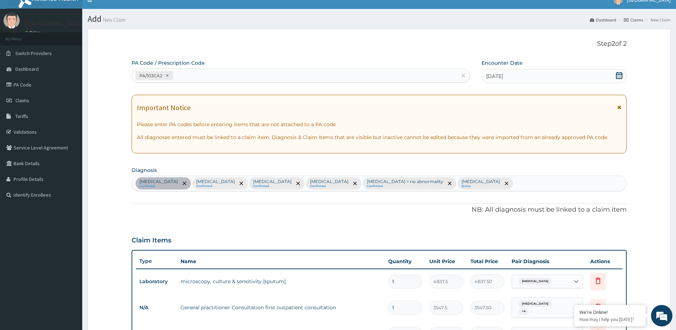
click at [414, 184] on div "Pharyngitis confirmed Malaria Confirmed Sepsis Confirmed Diabetic diet Confirme…" at bounding box center [379, 183] width 494 height 15
type input "t"
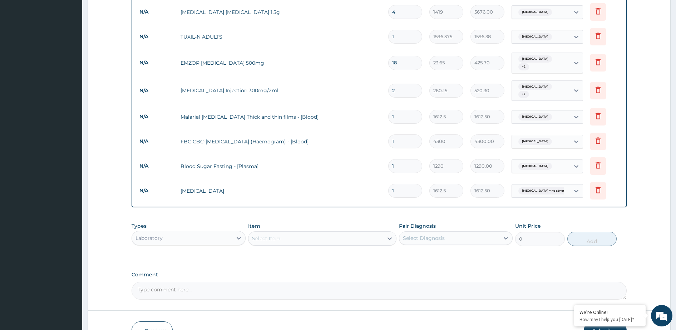
scroll to position [366, 0]
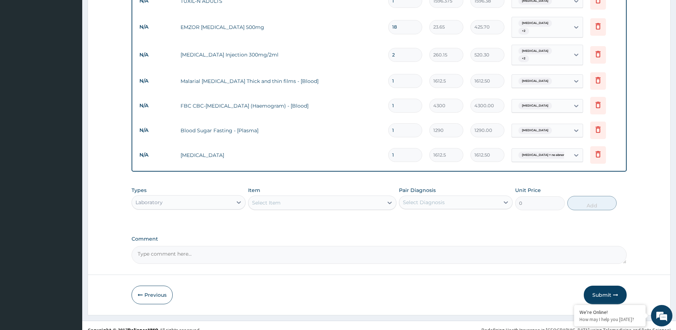
type input "fever"
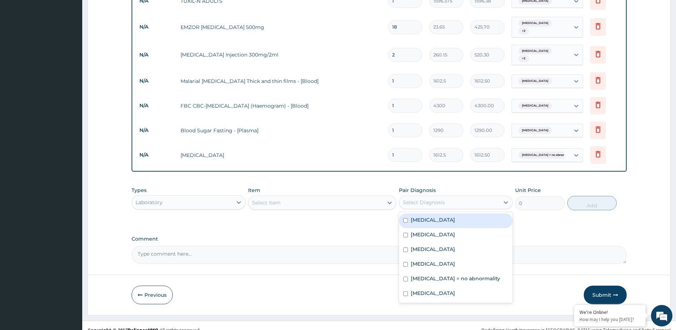
click at [478, 196] on div "Select Diagnosis" at bounding box center [449, 201] width 100 height 11
click at [235, 199] on icon at bounding box center [238, 202] width 7 height 7
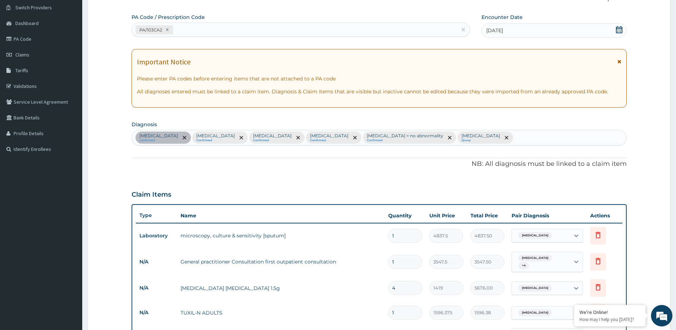
scroll to position [54, 0]
click at [419, 139] on div "Pharyngitis confirmed Malaria Confirmed Sepsis Confirmed Diabetic diet Confirme…" at bounding box center [379, 138] width 494 height 15
type input "fever"
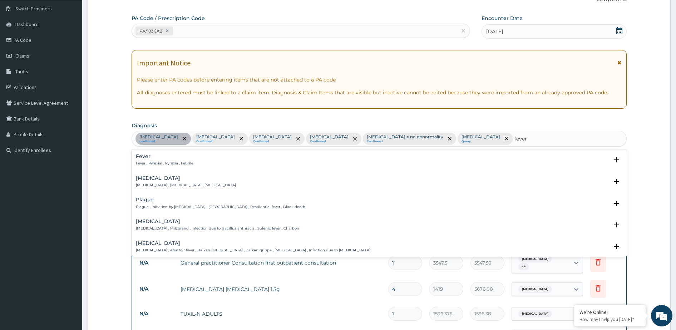
click at [219, 153] on div "Fever Fever , Pyrexial , Pyrexia , Febrile Select Status Query Query covers sus…" at bounding box center [378, 162] width 495 height 22
click at [219, 157] on div "Fever Fever , Pyrexial , Pyrexia , Febrile" at bounding box center [379, 160] width 486 height 13
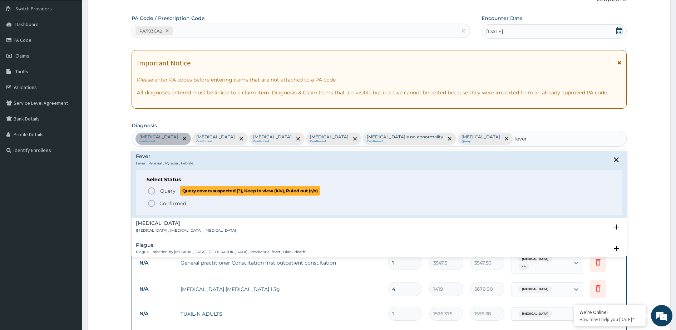
click at [177, 195] on p "Query Query covers suspected (?), Keep in view (kiv), Ruled out (r/o)" at bounding box center [239, 191] width 161 height 10
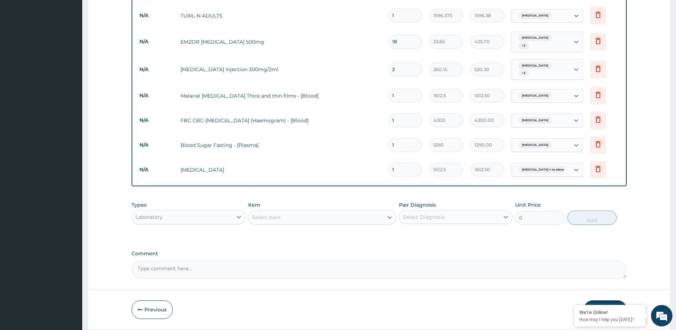
scroll to position [366, 0]
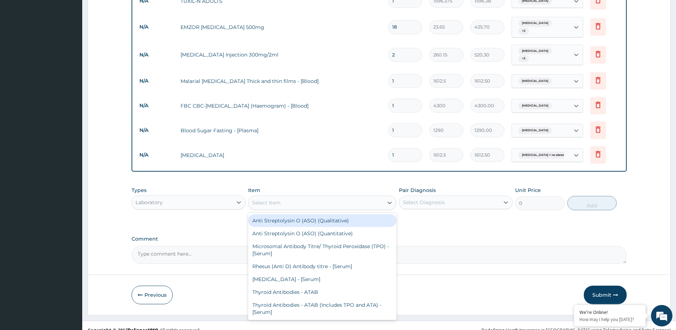
click at [294, 197] on div "Select Item" at bounding box center [315, 202] width 135 height 11
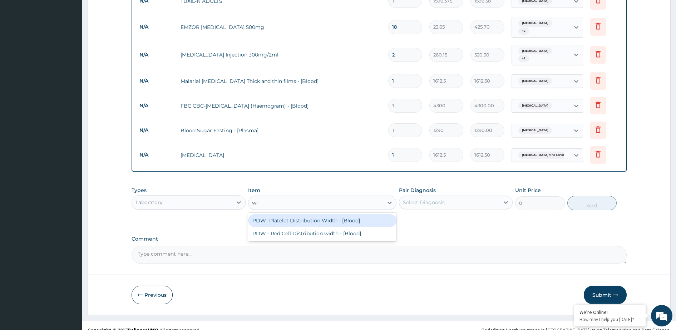
type input "w"
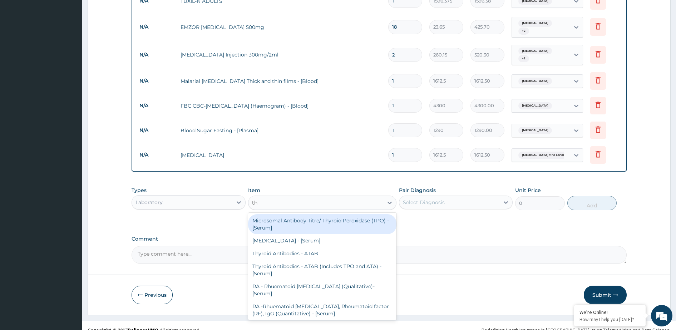
type input "t"
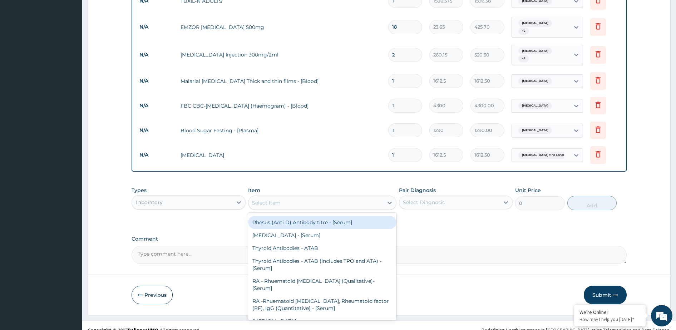
scroll to position [45, 0]
click at [602, 289] on button "Submit" at bounding box center [604, 294] width 43 height 19
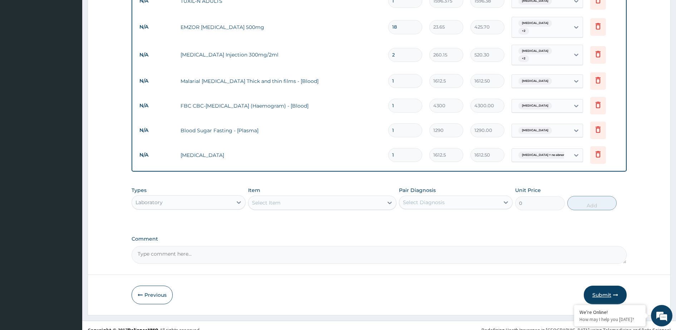
click at [602, 285] on button "Submit" at bounding box center [604, 294] width 43 height 19
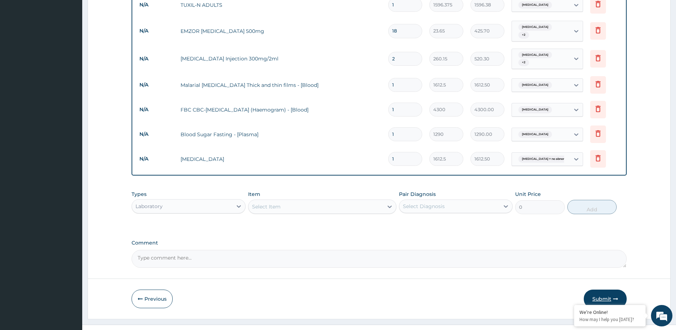
scroll to position [366, 0]
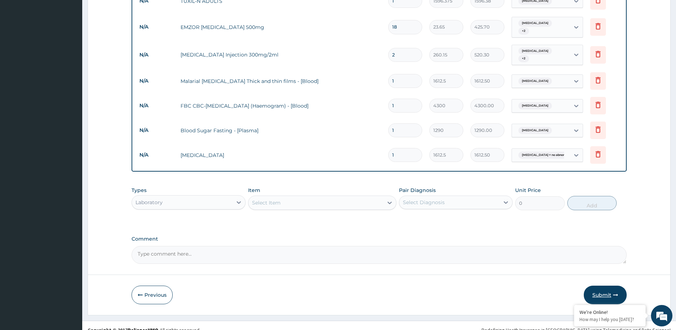
click at [602, 285] on button "Submit" at bounding box center [604, 294] width 43 height 19
click at [601, 286] on button "Submit" at bounding box center [604, 294] width 43 height 19
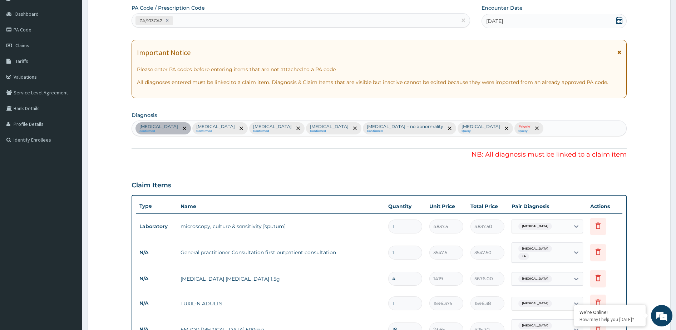
scroll to position [0, 0]
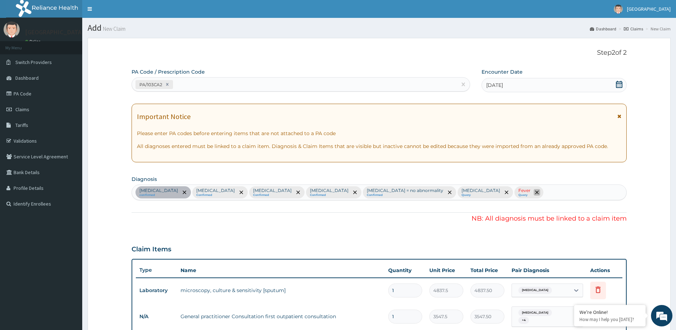
click at [535, 191] on icon "remove selection option" at bounding box center [537, 192] width 4 height 4
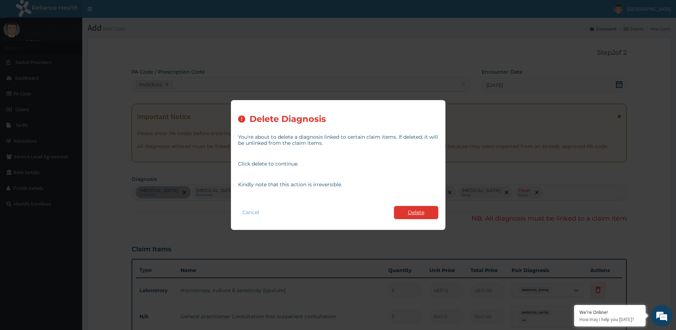
click at [425, 212] on button "Delete" at bounding box center [416, 212] width 44 height 13
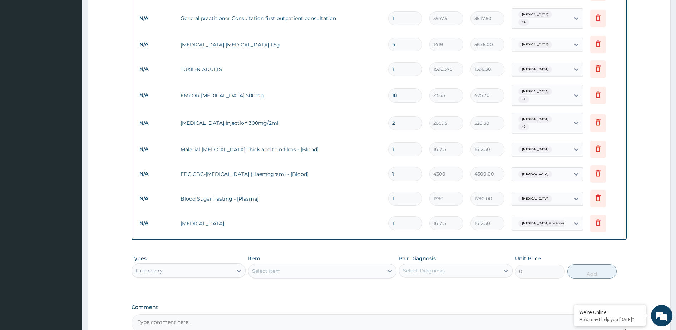
scroll to position [366, 0]
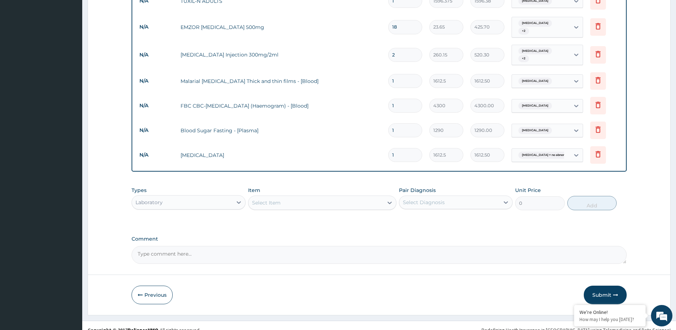
click at [603, 285] on button "Submit" at bounding box center [604, 294] width 43 height 19
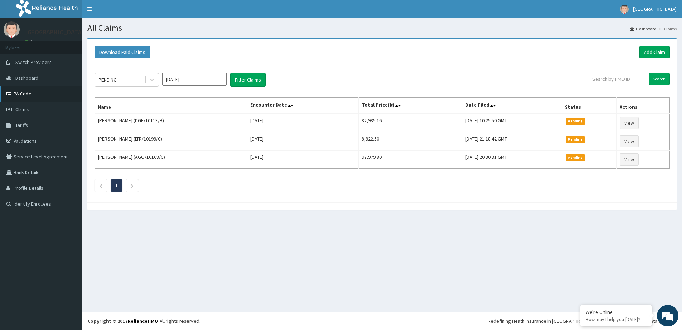
click at [14, 95] on link "PA Code" at bounding box center [41, 94] width 82 height 16
click at [28, 105] on link "Claims" at bounding box center [41, 109] width 82 height 16
click at [28, 111] on span "Claims" at bounding box center [22, 109] width 14 height 6
click at [23, 81] on link "Dashboard" at bounding box center [41, 78] width 82 height 16
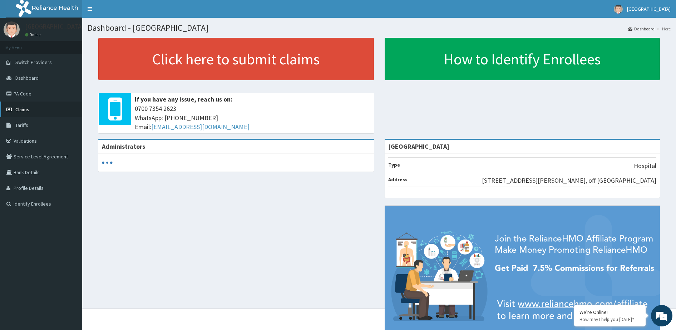
click at [17, 105] on link "Claims" at bounding box center [41, 109] width 82 height 16
